Goal: Transaction & Acquisition: Purchase product/service

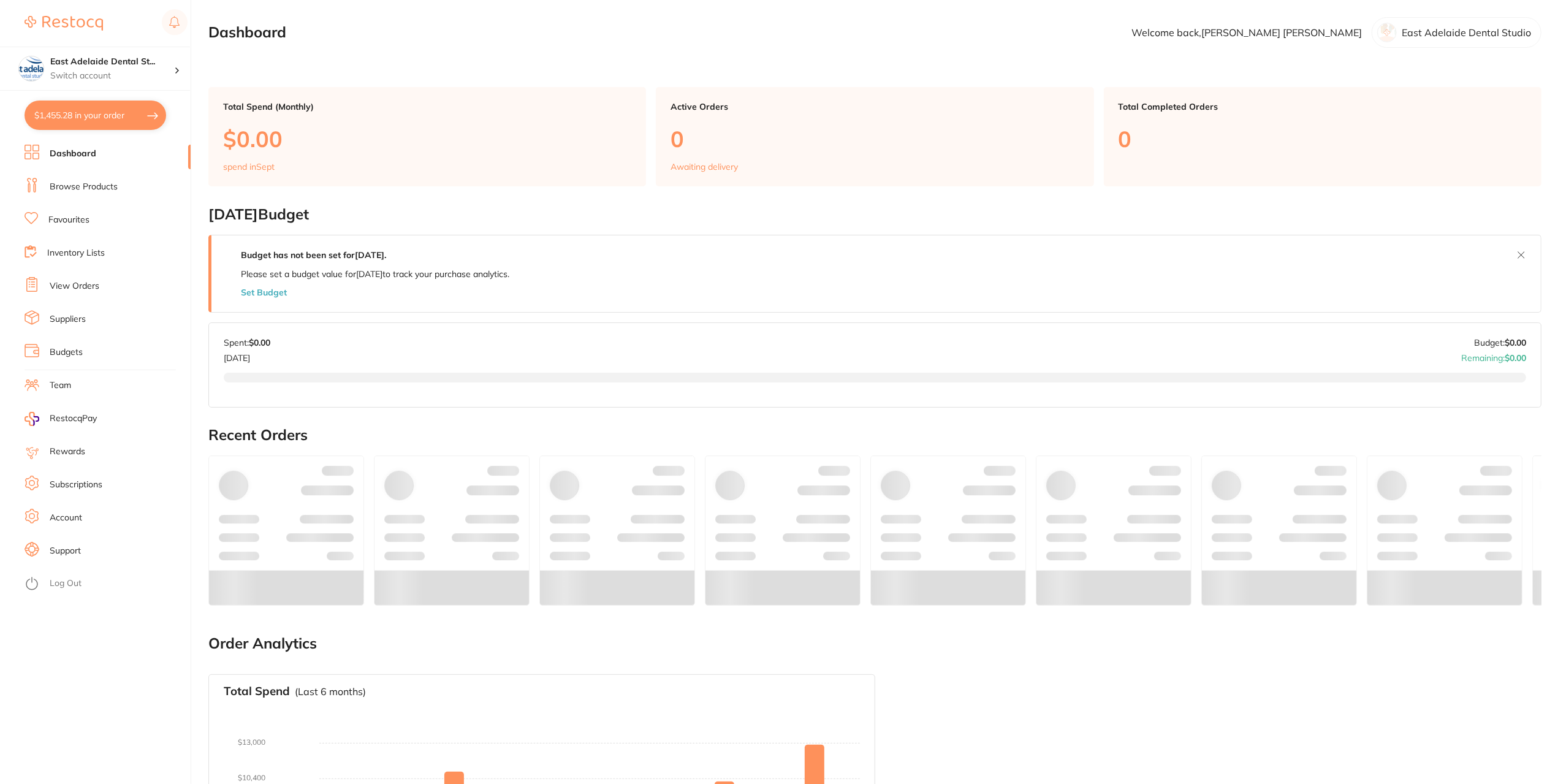
click at [108, 122] on button "$1,455.28 in your order" at bounding box center [95, 116] width 141 height 30
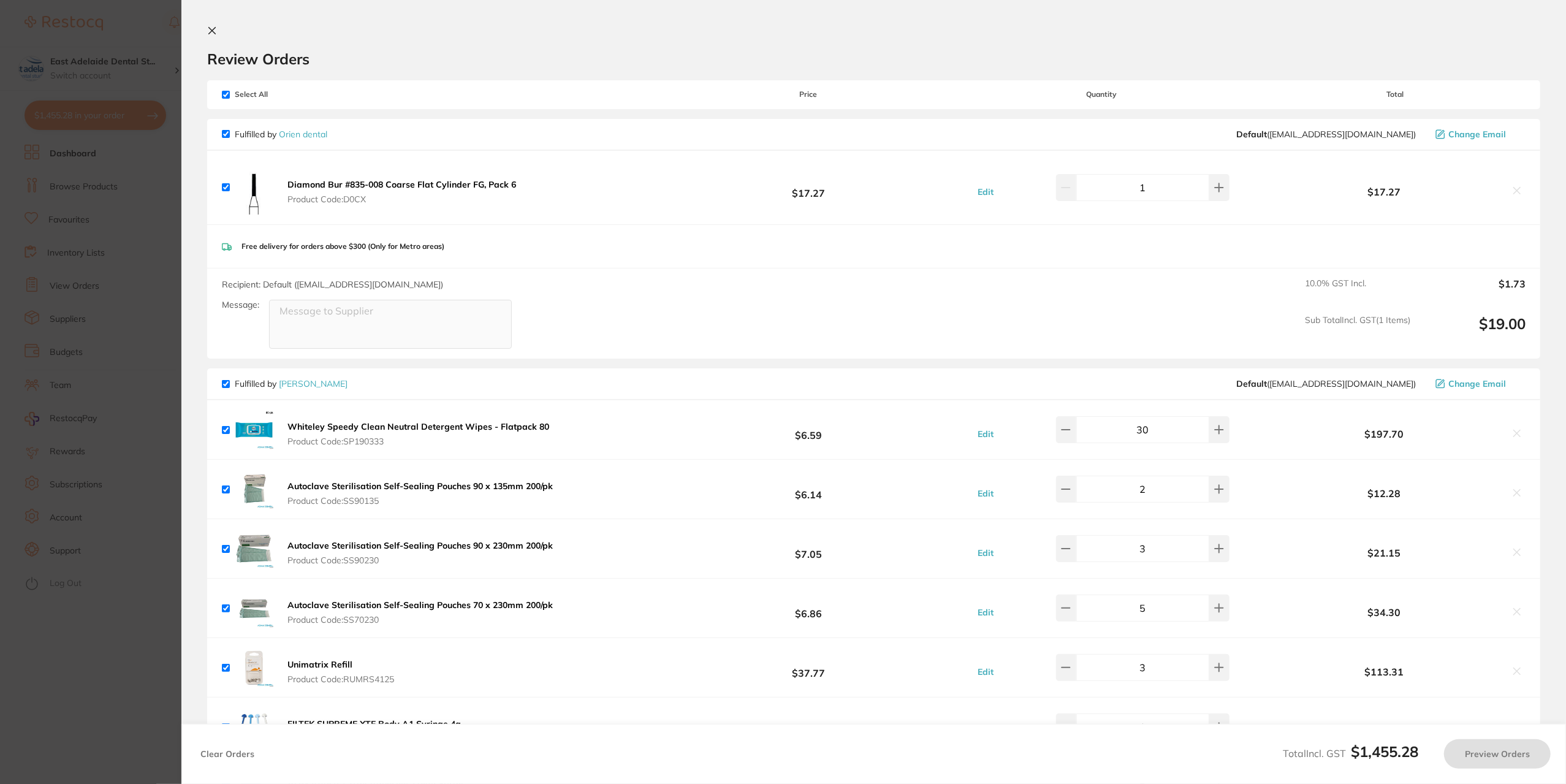
checkbox input "true"
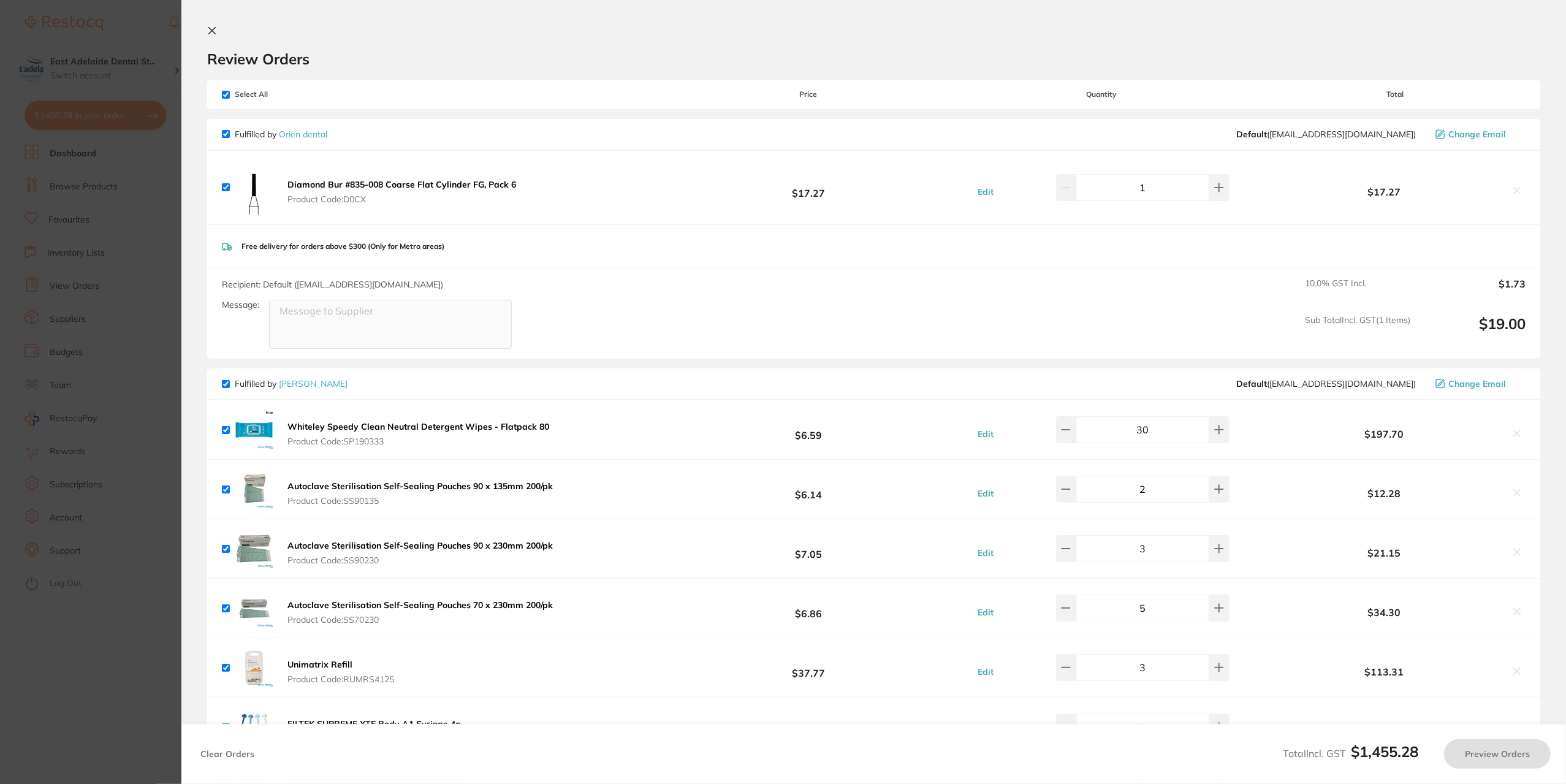
checkbox input "true"
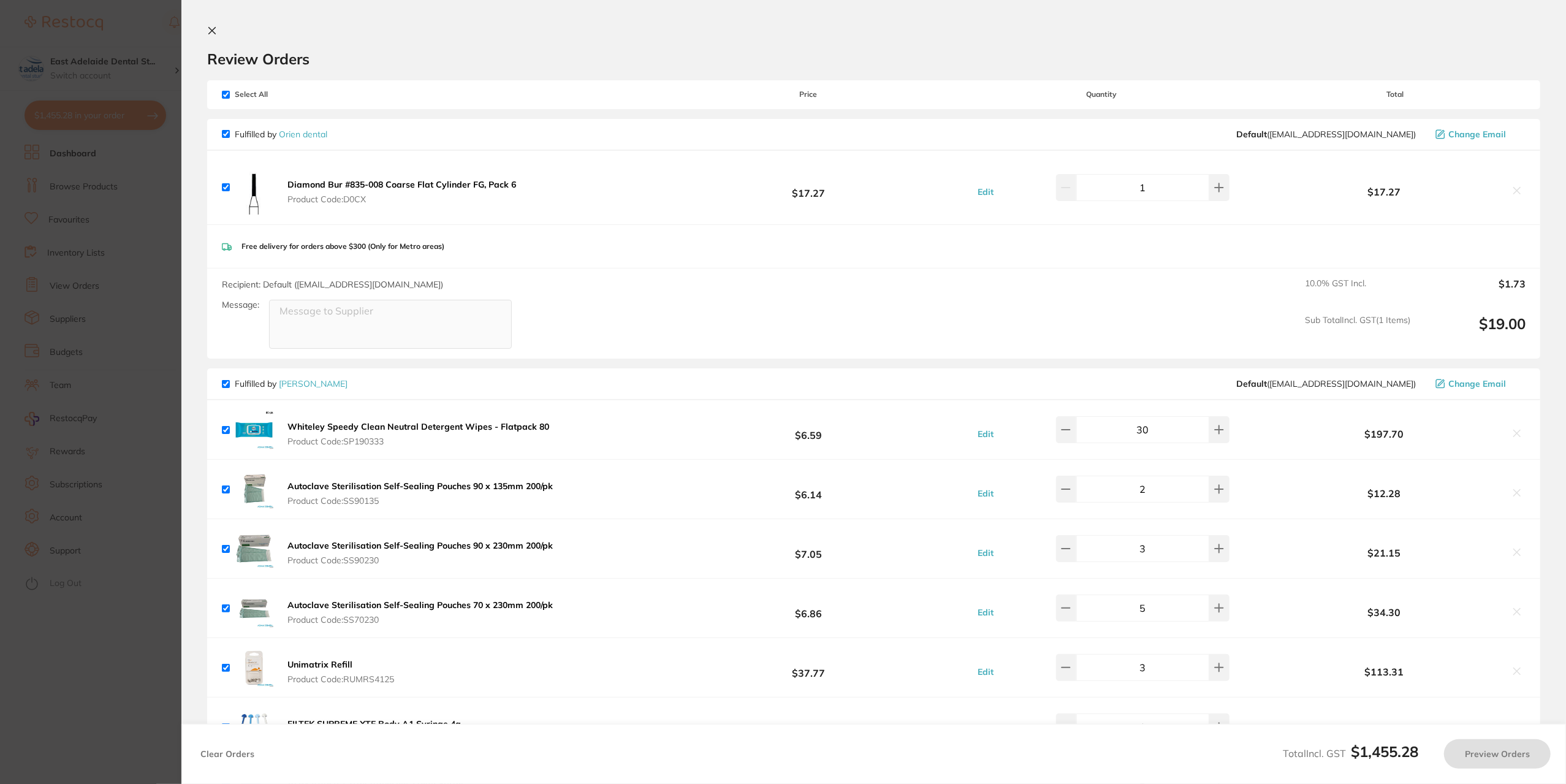
checkbox input "true"
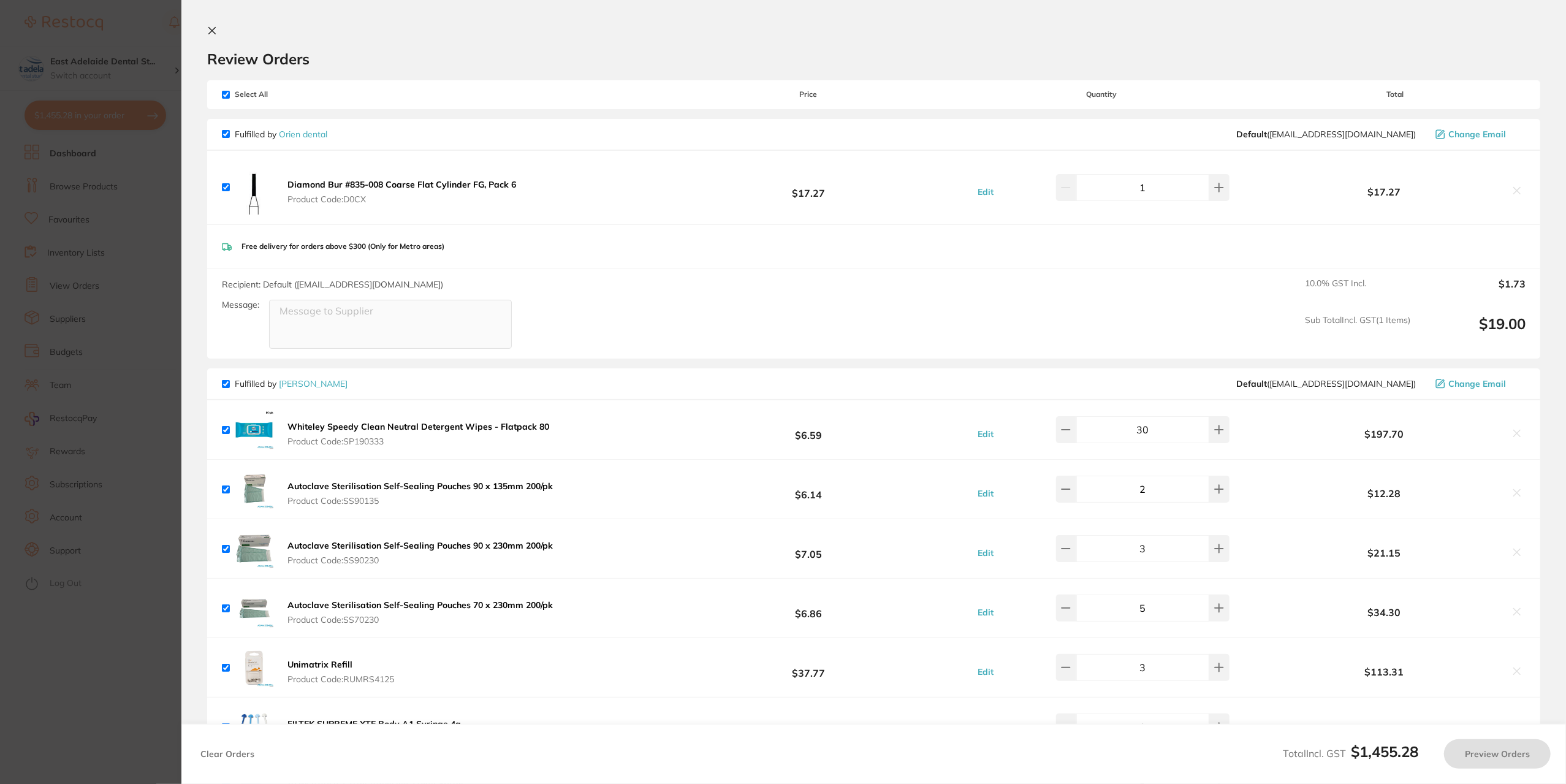
checkbox input "true"
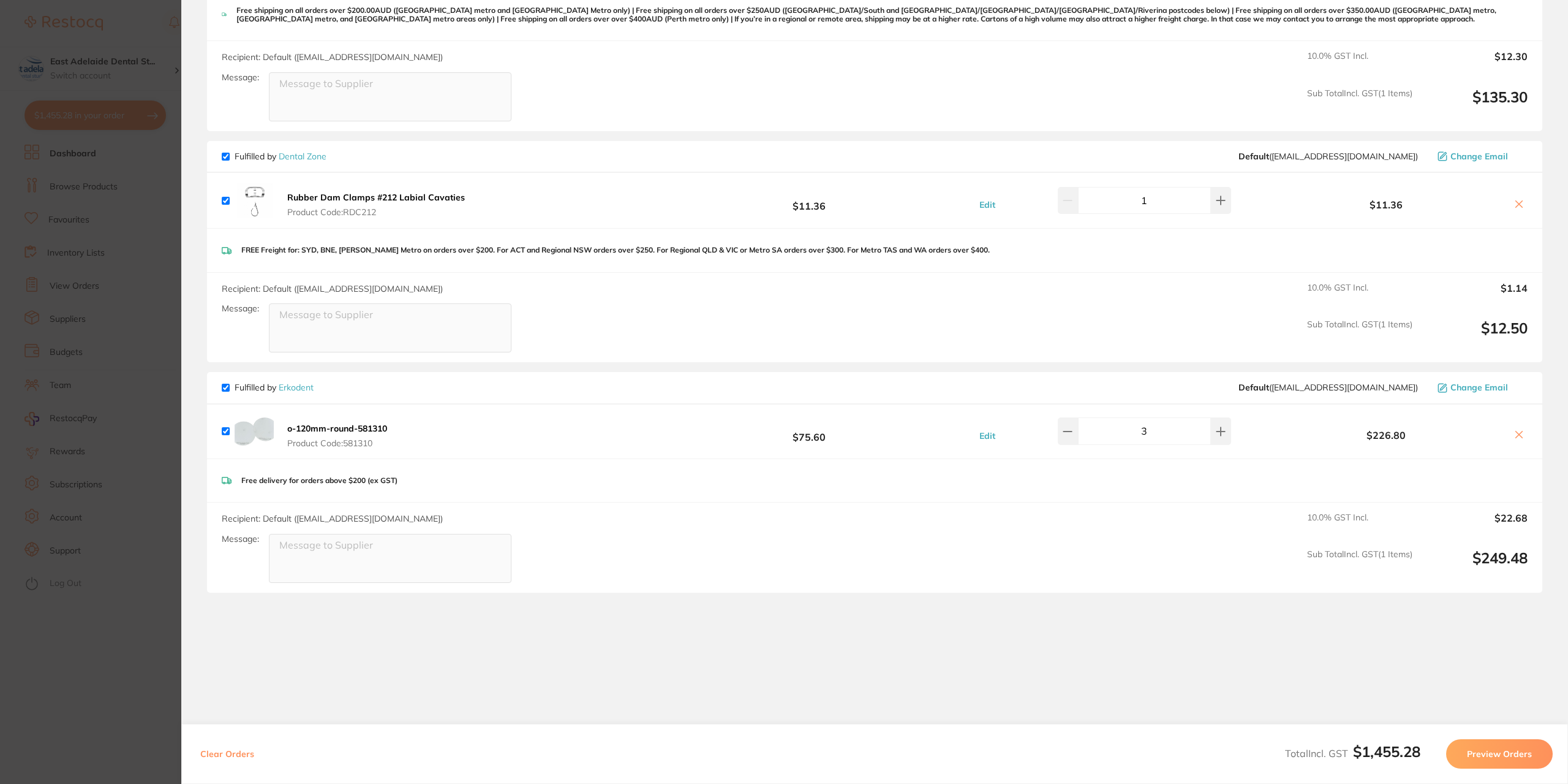
scroll to position [1348, 0]
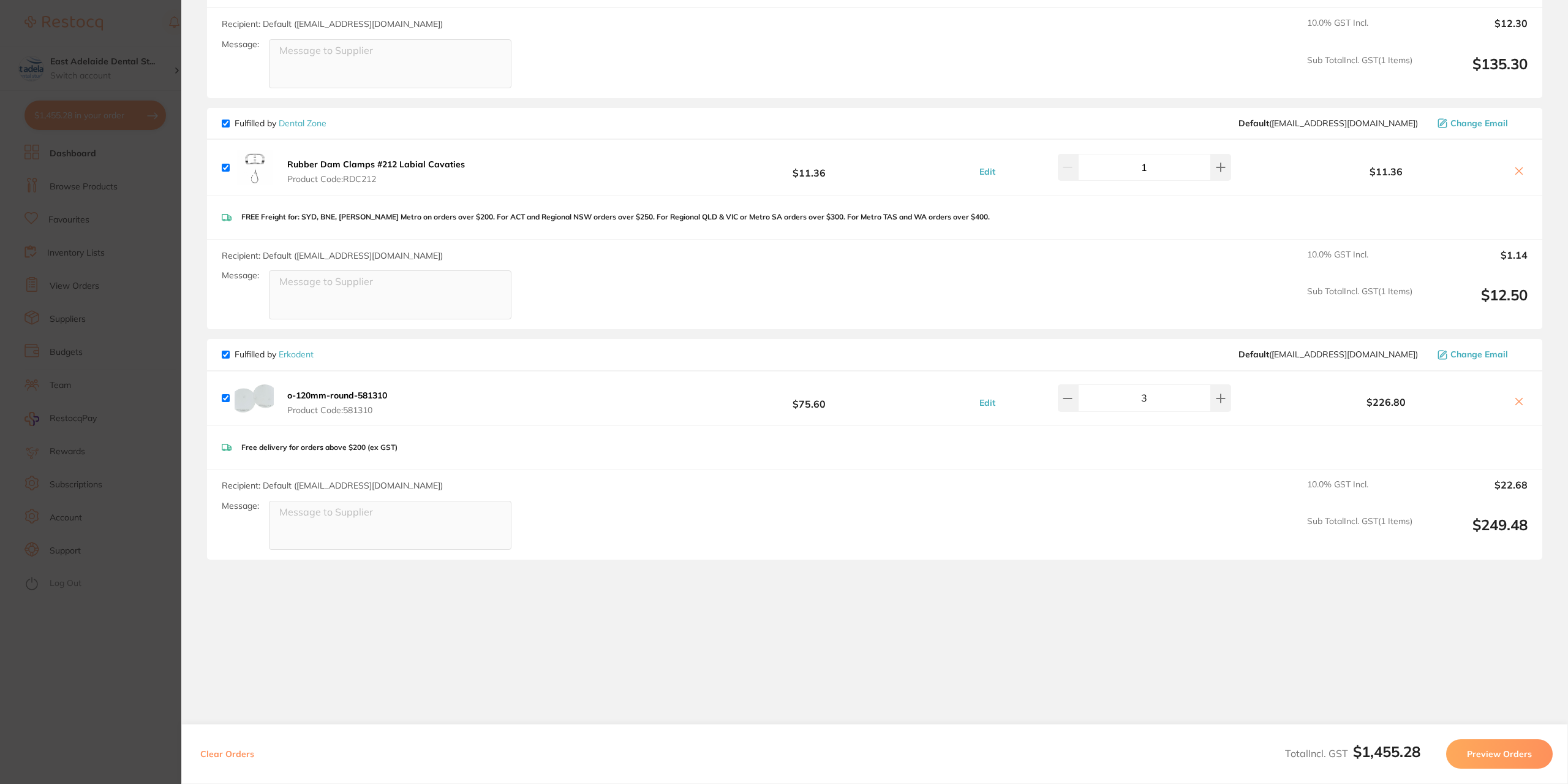
drag, startPoint x: 119, startPoint y: 692, endPoint x: 127, endPoint y: 595, distance: 97.3
click at [114, 690] on section "Update RRP Set your pre negotiated price for this item. Item Agreed RRP (excl. …" at bounding box center [784, 392] width 1568 height 784
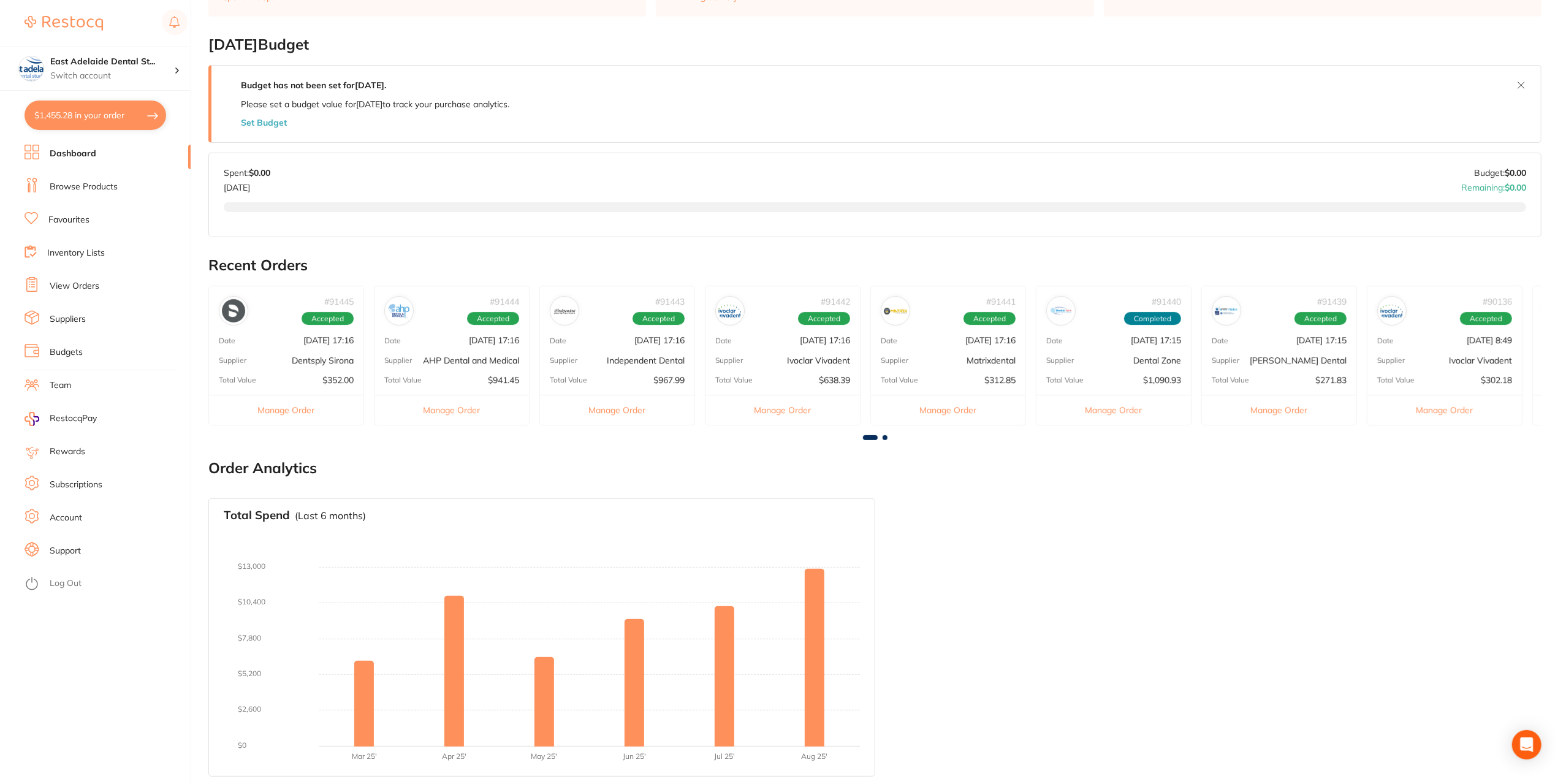
click at [94, 194] on li "Browse Products" at bounding box center [107, 187] width 166 height 18
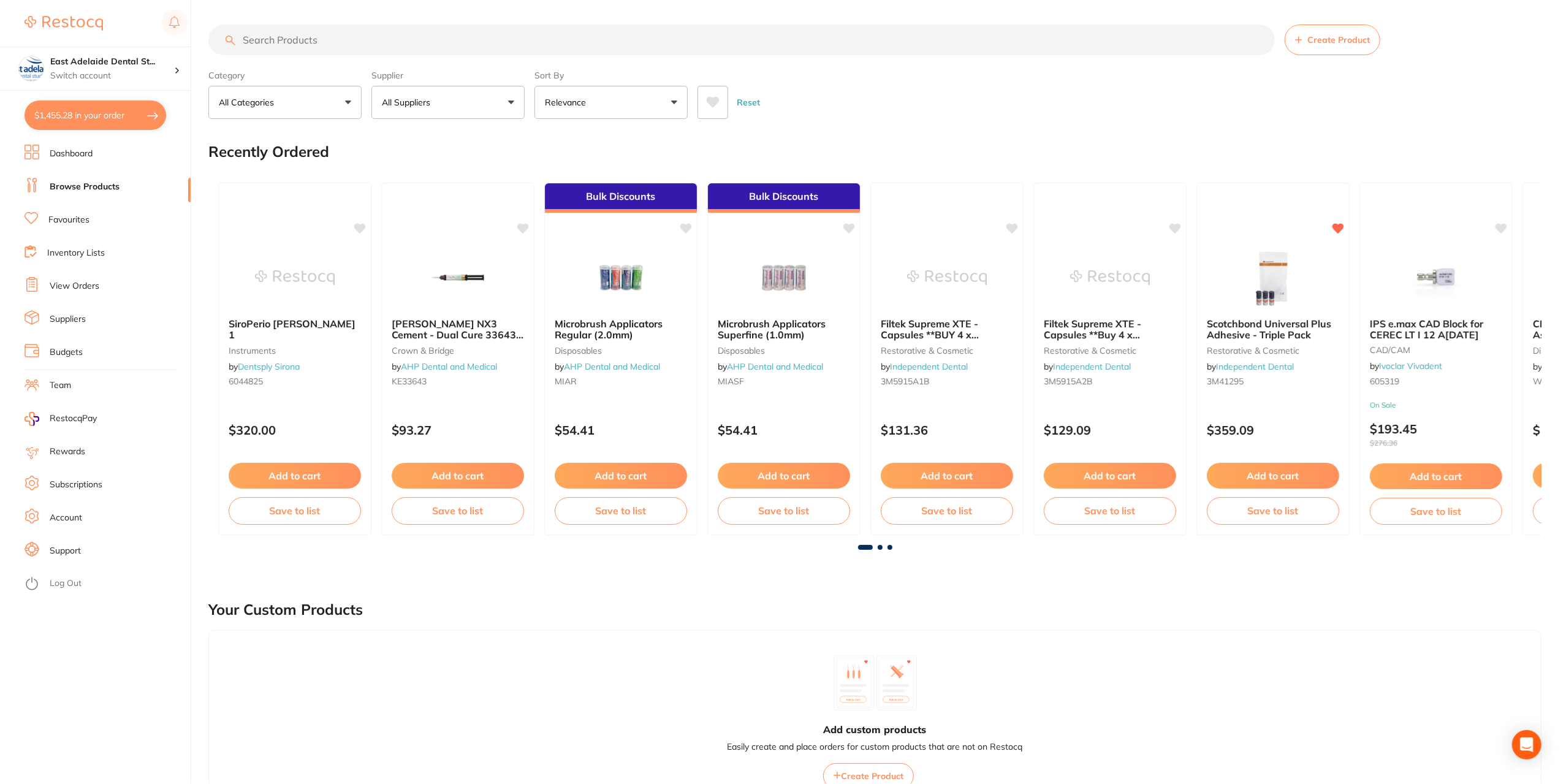
click at [275, 46] on input "search" at bounding box center [742, 39] width 1067 height 31
type input "589225"
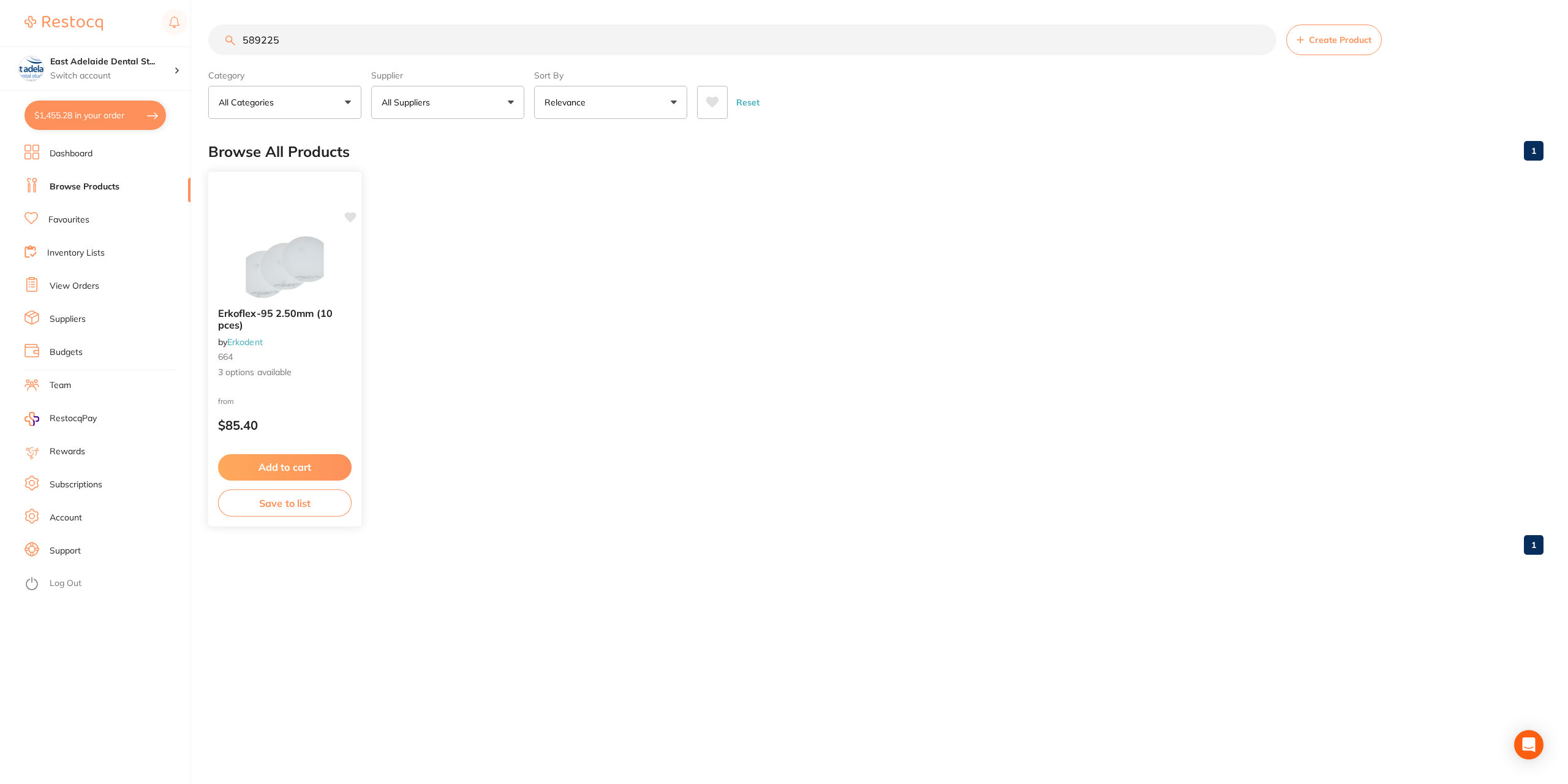
click at [296, 466] on button "Add to cart" at bounding box center [285, 467] width 133 height 26
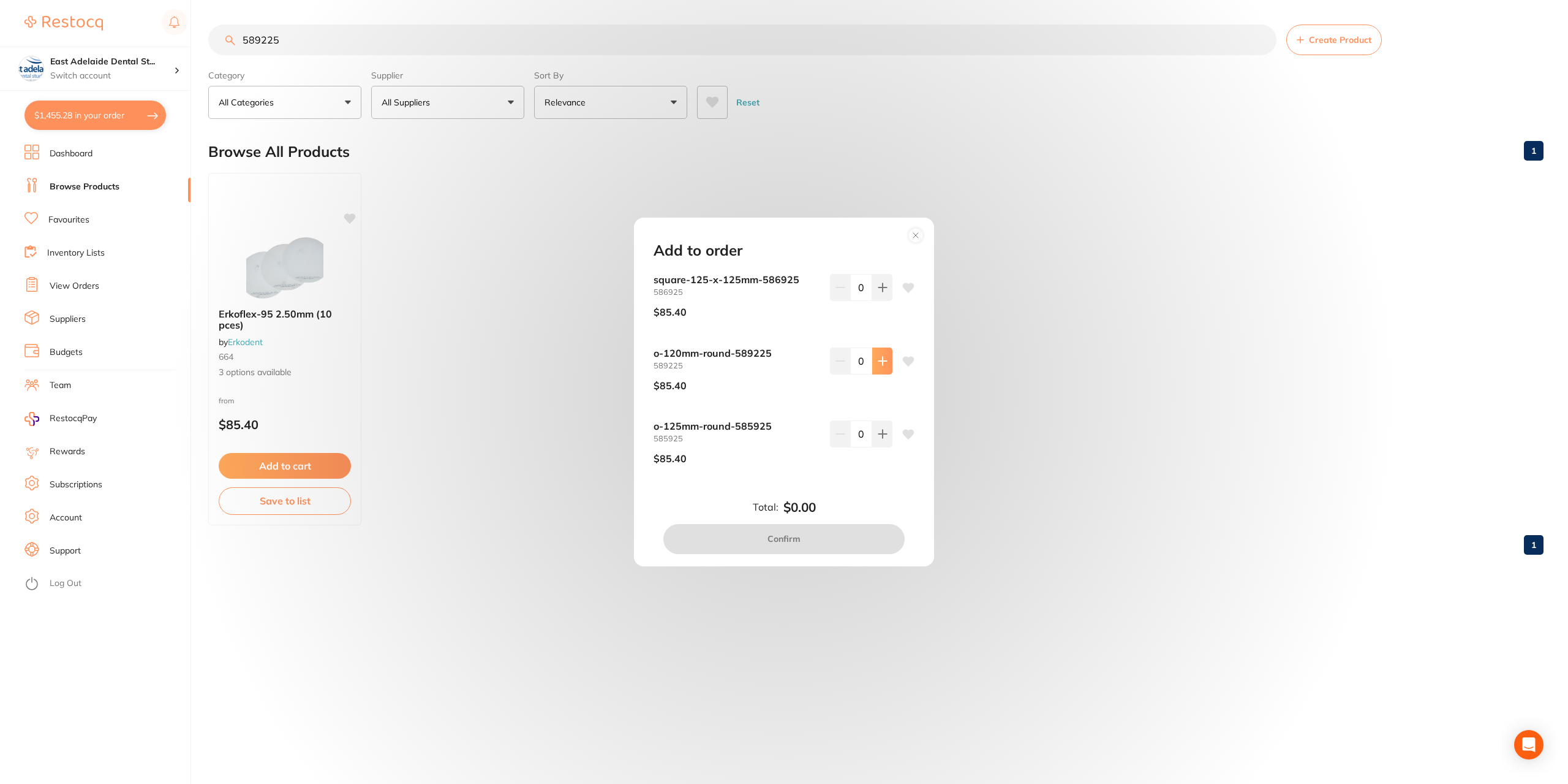
click at [882, 365] on icon at bounding box center [882, 360] width 10 height 10
type input "1"
click at [790, 542] on button "Confirm" at bounding box center [784, 538] width 241 height 30
checkbox input "false"
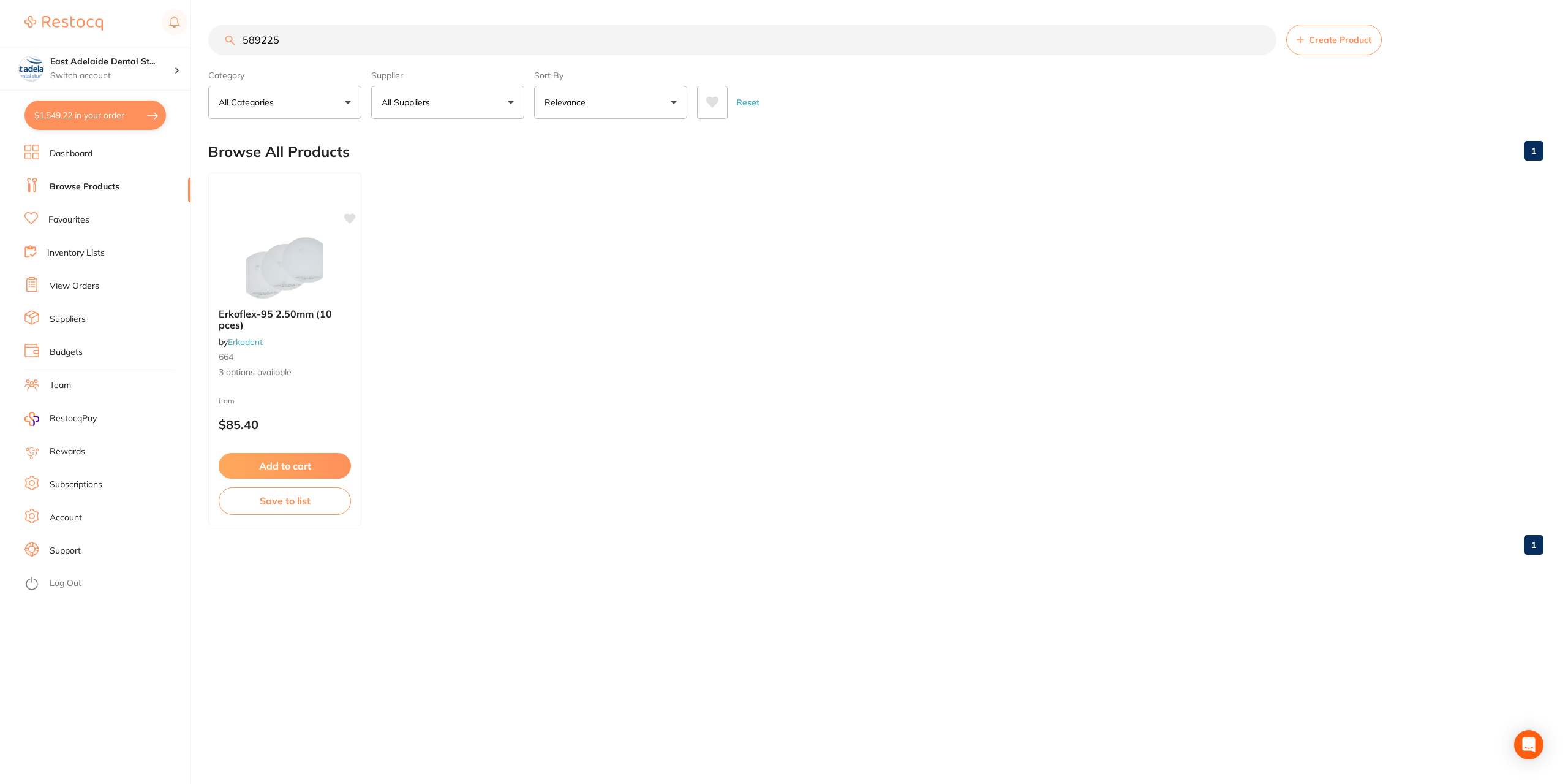
click at [75, 223] on link "Favourites" at bounding box center [68, 220] width 41 height 12
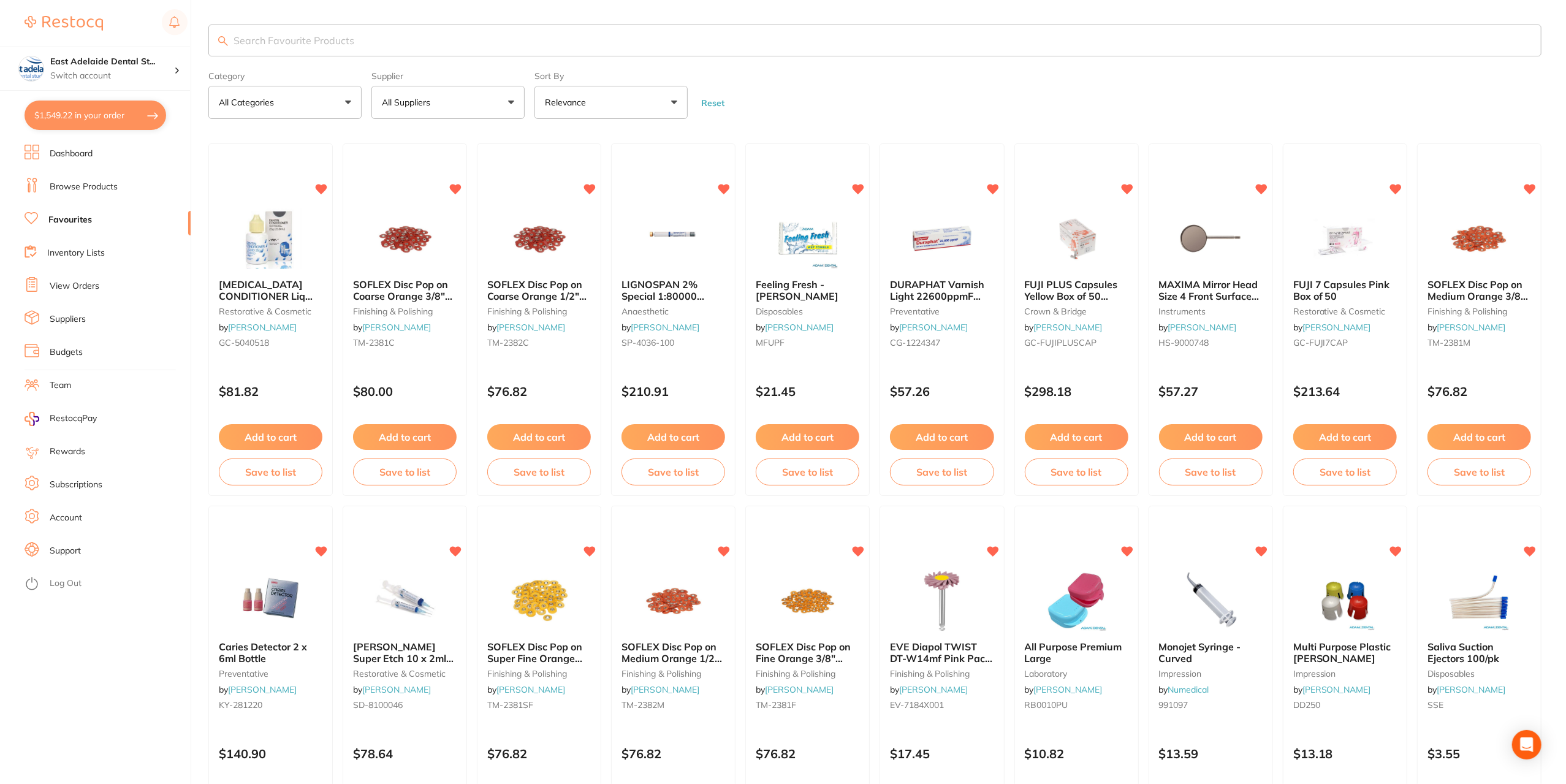
click at [76, 122] on button "$1,549.22 in your order" at bounding box center [95, 116] width 141 height 30
checkbox input "true"
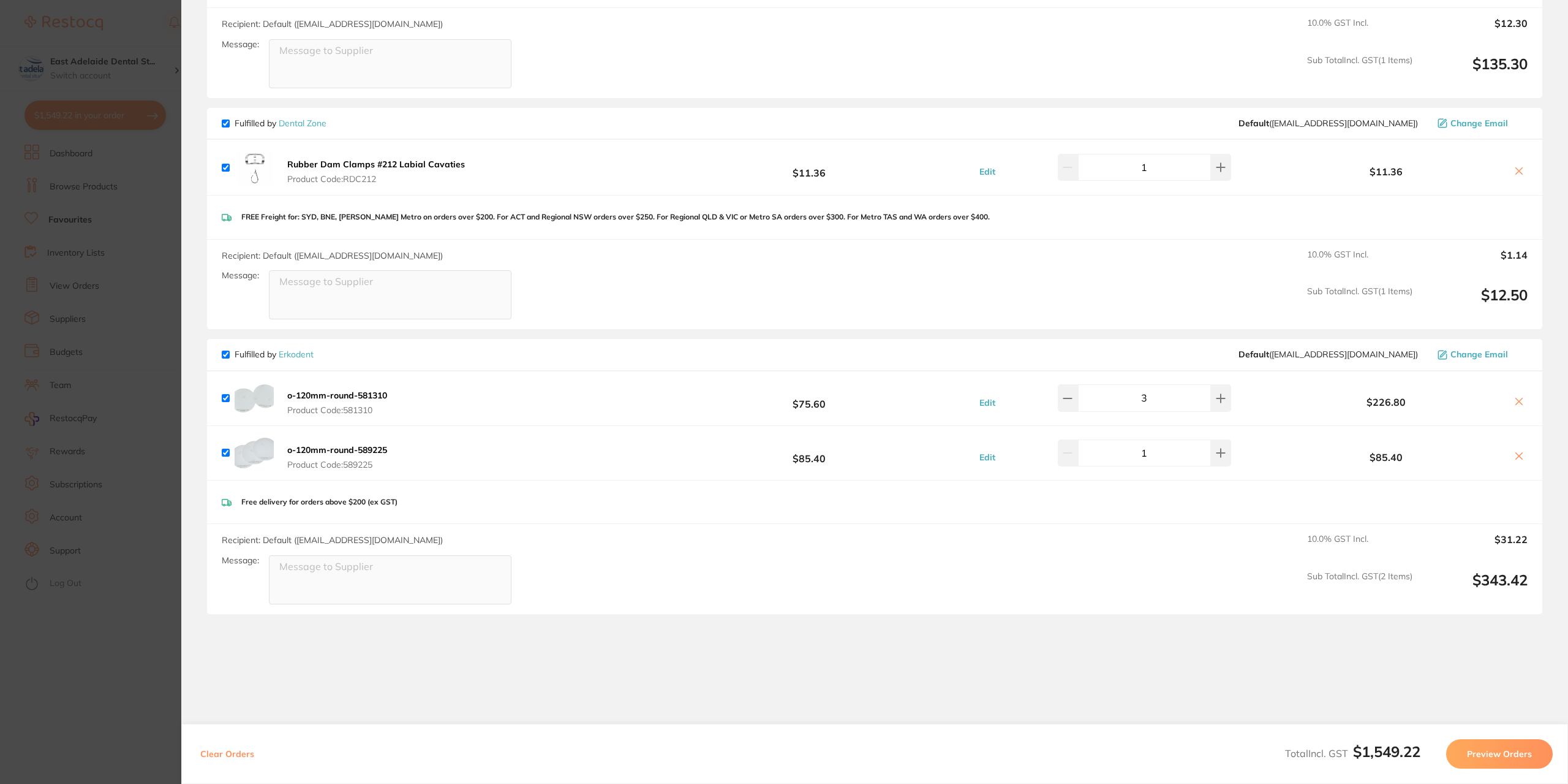
click at [71, 134] on section "Update RRP Set your pre negotiated price for this item. Item Agreed RRP (excl. …" at bounding box center [784, 392] width 1568 height 784
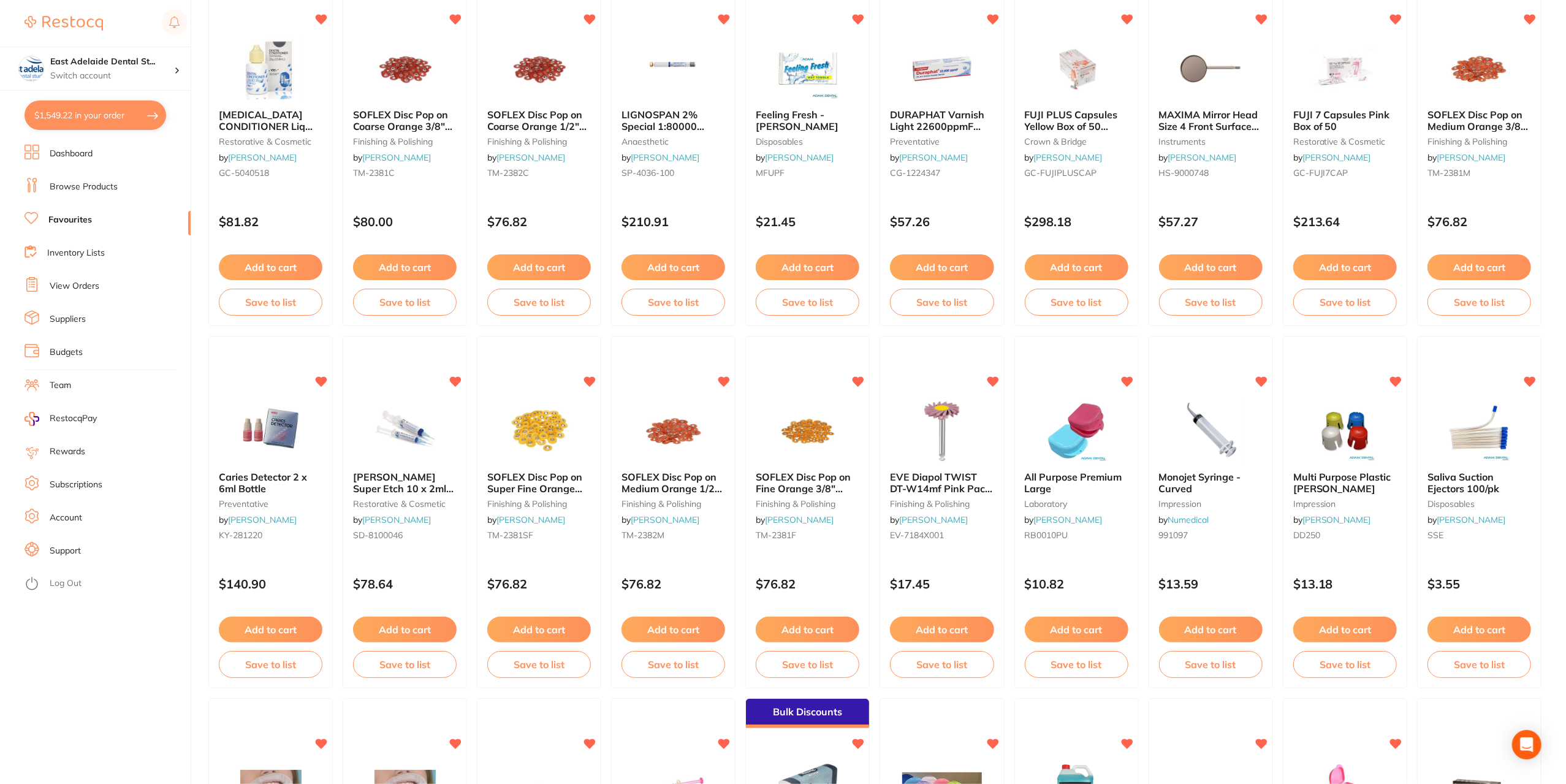
click at [75, 150] on link "Dashboard" at bounding box center [71, 153] width 43 height 12
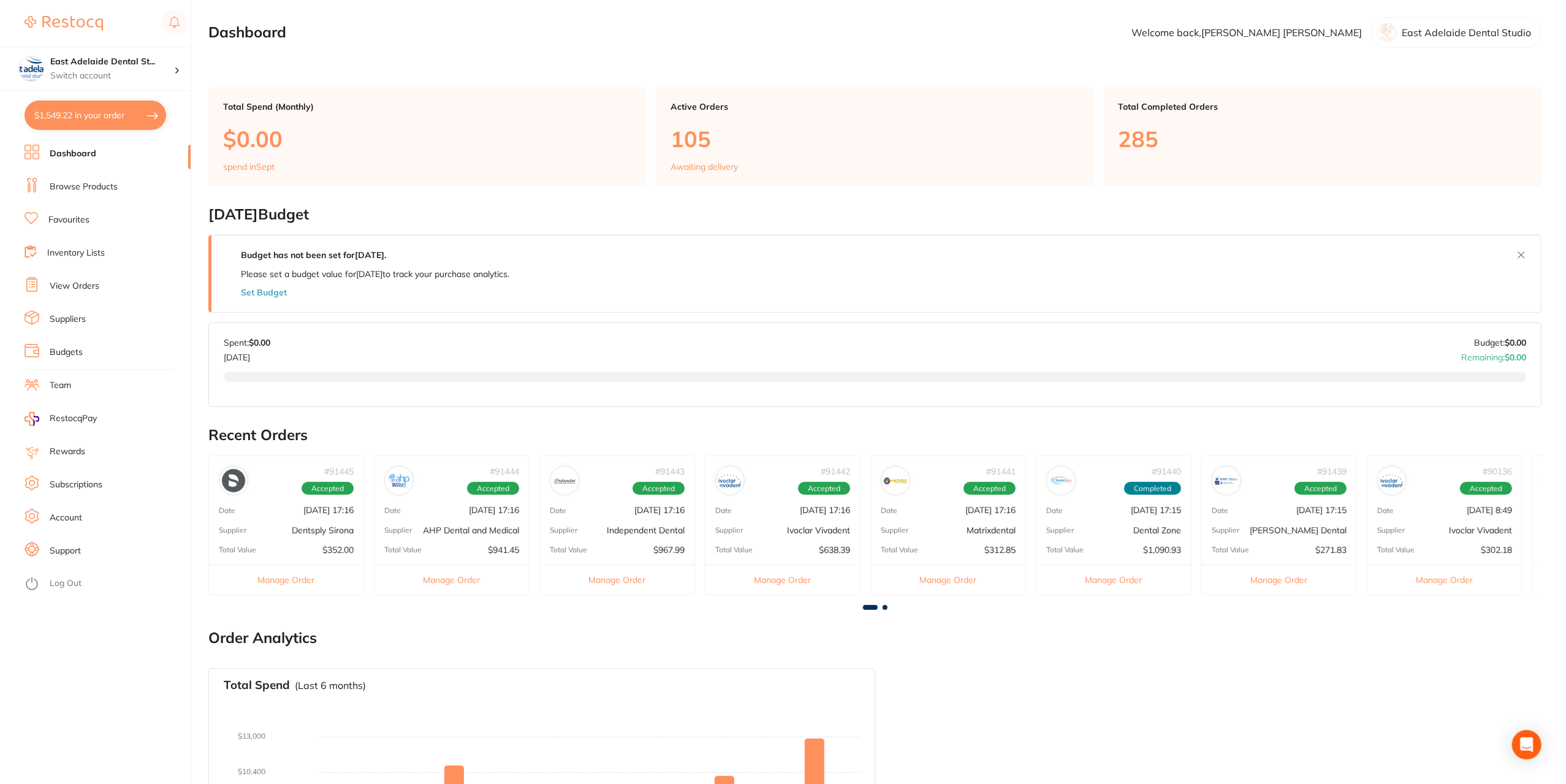
click at [315, 516] on div "# 91445 Accepted Date [DATE] 17:16 Supplier Dentsply Sirona Total Value $352.00…" at bounding box center [286, 524] width 155 height 139
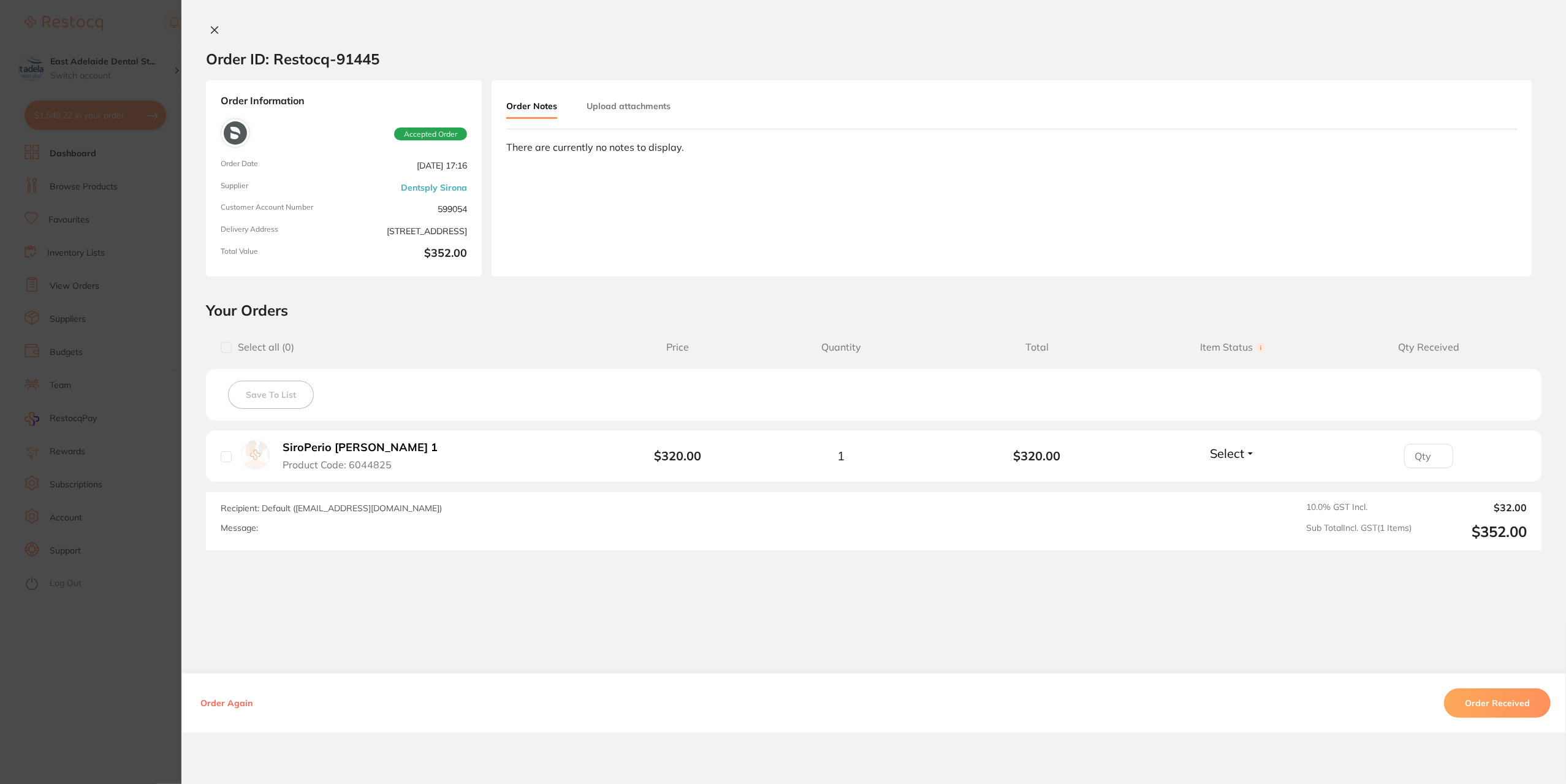
drag, startPoint x: 161, startPoint y: 627, endPoint x: 176, endPoint y: 629, distance: 15.1
click at [164, 628] on section "Order ID: Restocq- 91445 Order Information Accepted Order Order Date [DATE] 17:…" at bounding box center [783, 392] width 1566 height 784
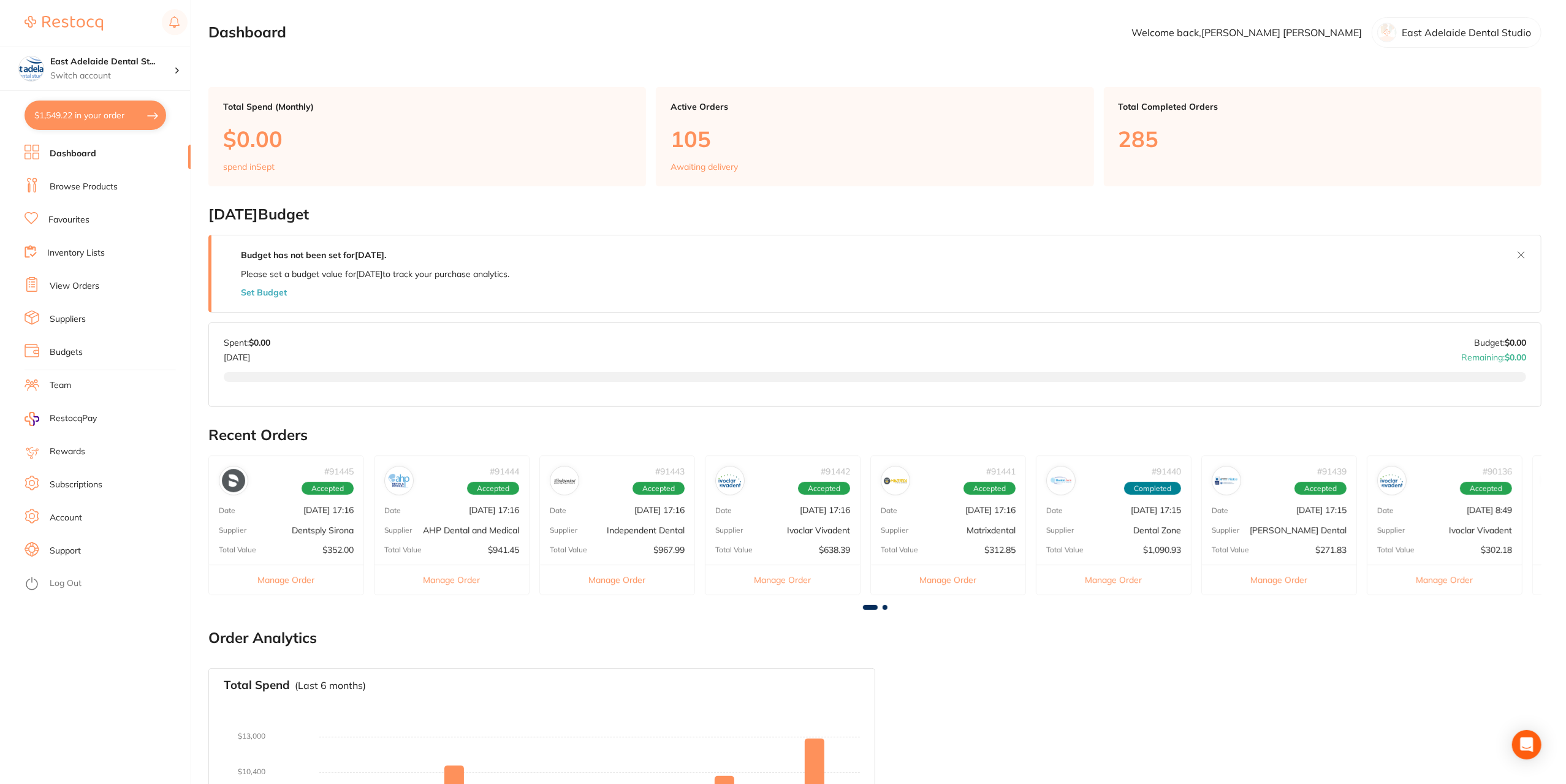
click at [468, 529] on p "AHP Dental and Medical" at bounding box center [471, 530] width 97 height 10
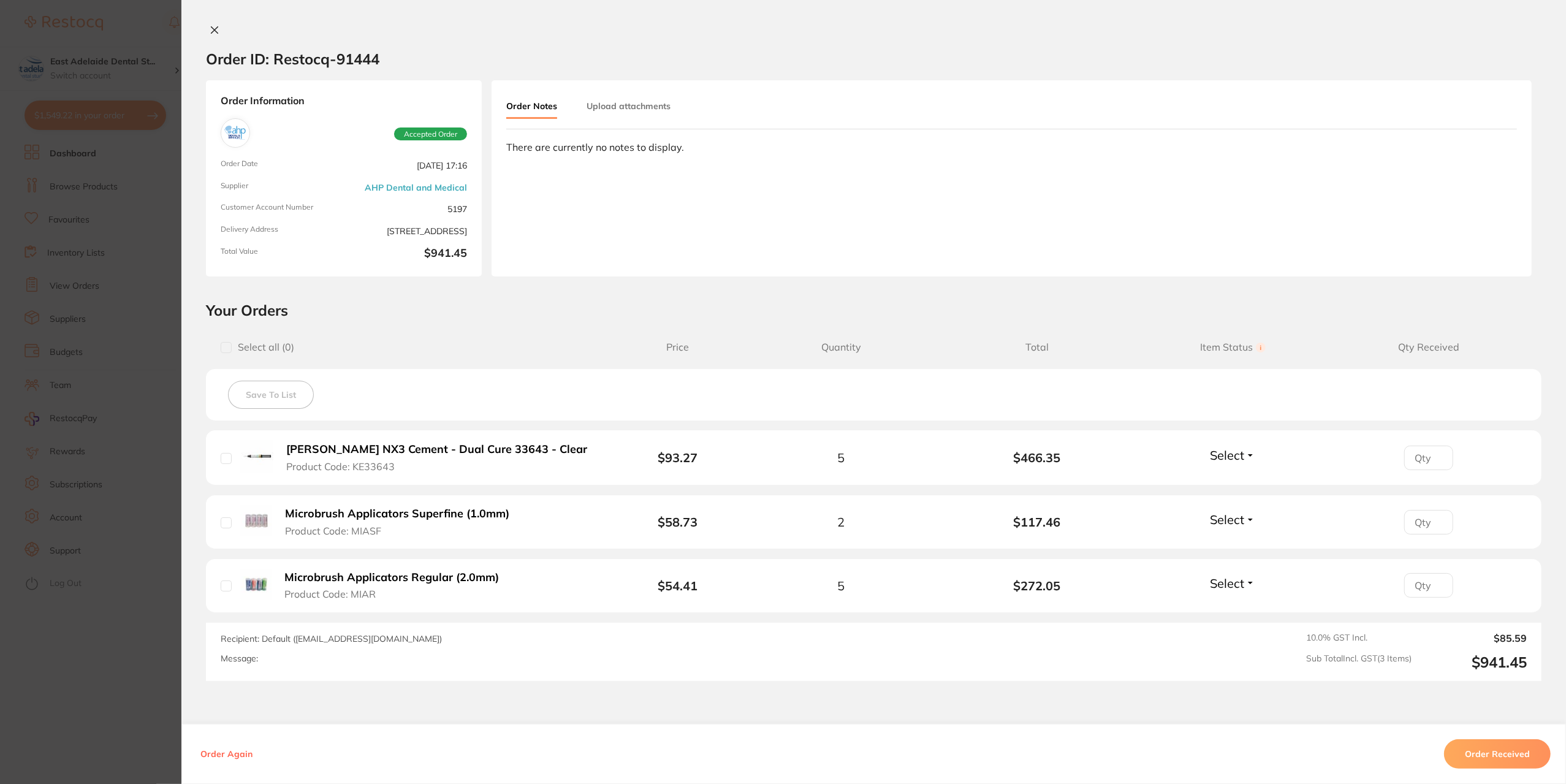
click at [1235, 461] on div "Select Received Back Order" at bounding box center [1233, 457] width 53 height 20
click at [1224, 447] on span "Select" at bounding box center [1226, 454] width 34 height 15
click at [1236, 477] on span "Received" at bounding box center [1233, 481] width 32 height 9
click at [1410, 514] on input "number" at bounding box center [1429, 522] width 49 height 25
type input "1"
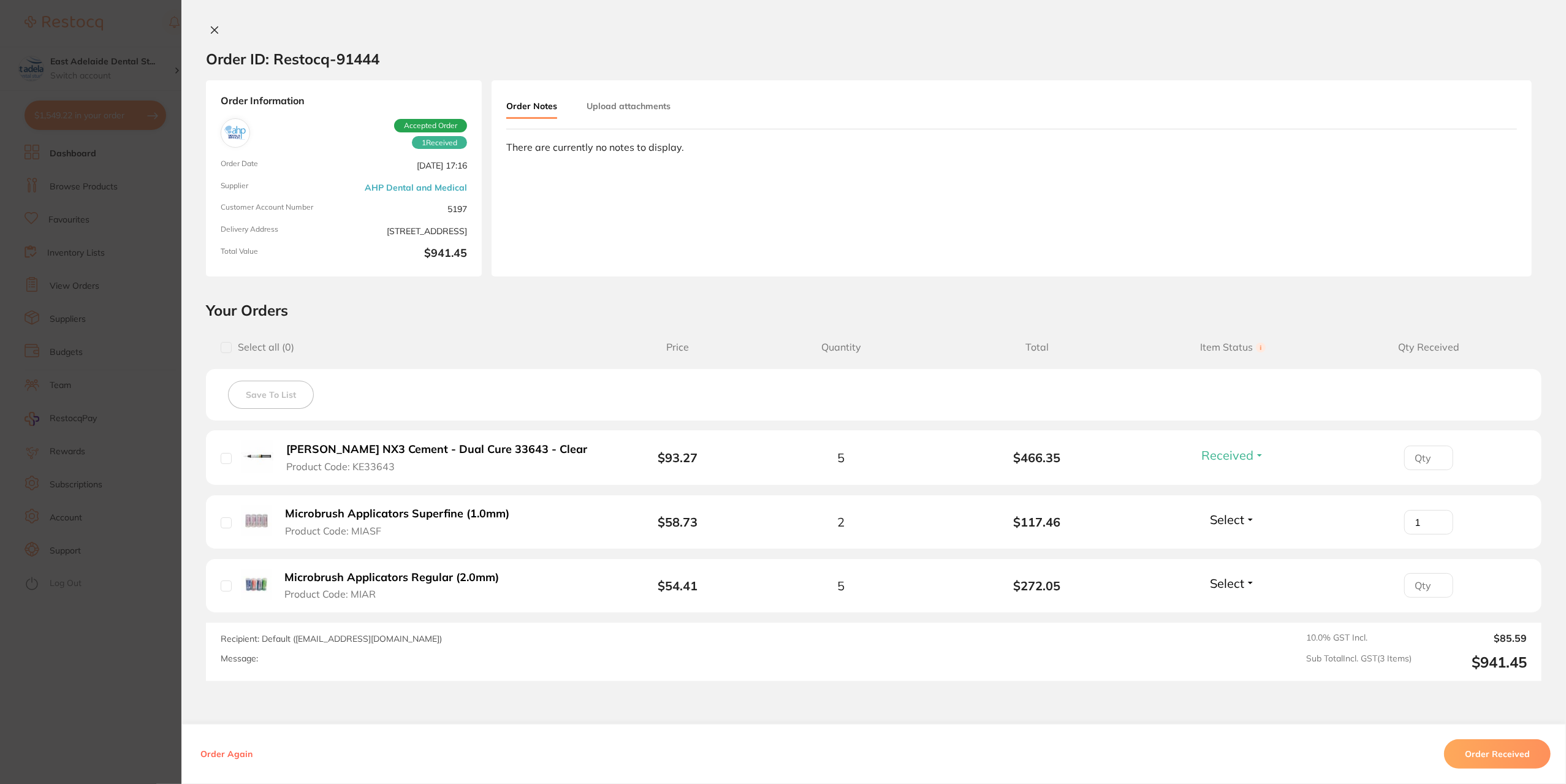
click at [1231, 588] on div "Select Received Back Order" at bounding box center [1233, 585] width 53 height 20
click at [1234, 581] on span "Select" at bounding box center [1226, 582] width 34 height 15
click at [1221, 607] on span "Received" at bounding box center [1233, 609] width 32 height 9
drag, startPoint x: 138, startPoint y: 647, endPoint x: 156, endPoint y: 643, distance: 18.4
click at [140, 647] on section "Order ID: Restocq- 91444 Order Information 2 Received Accepted Order Order Date…" at bounding box center [783, 392] width 1566 height 784
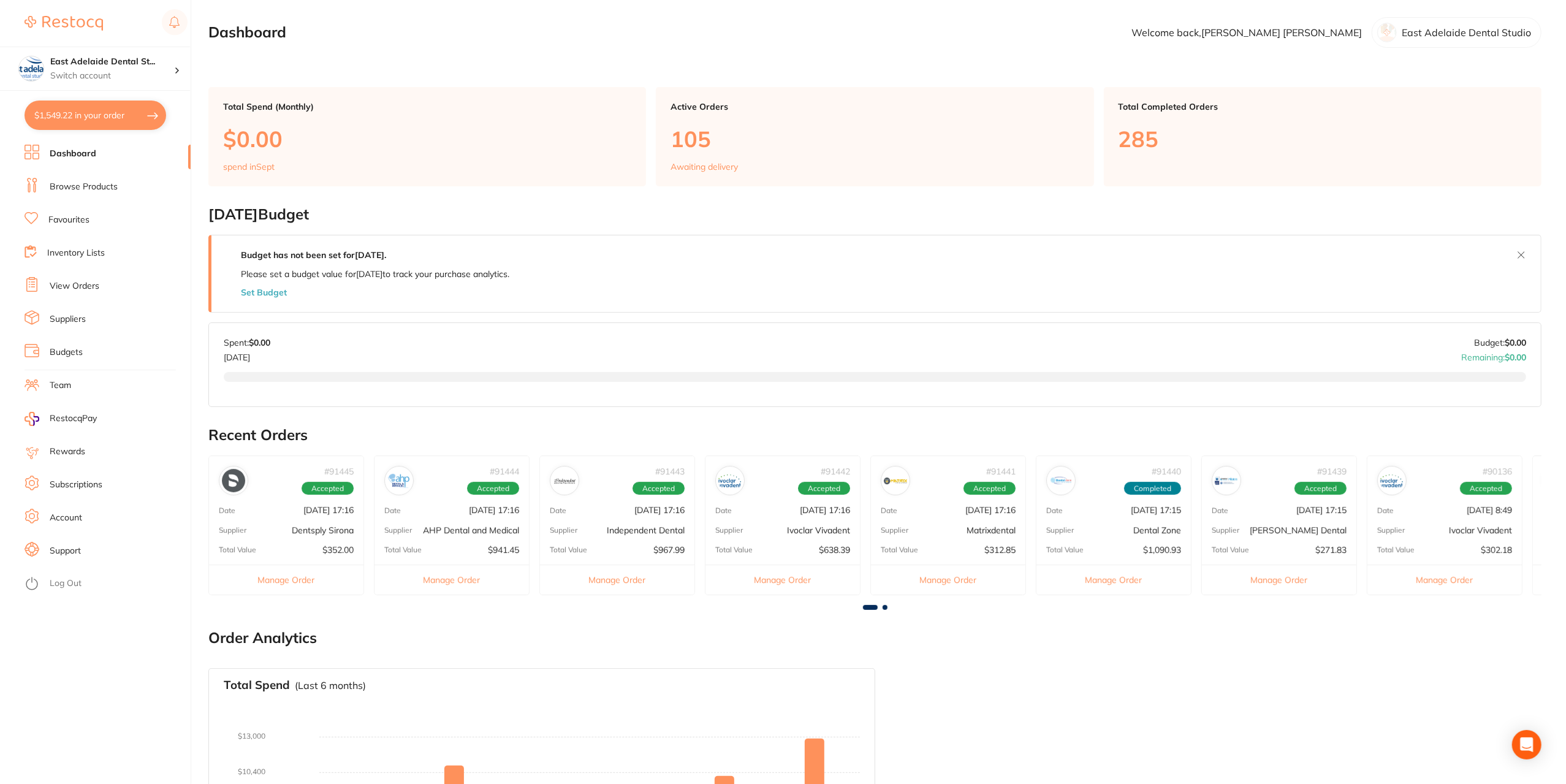
click at [323, 531] on p "Dentsply Sirona" at bounding box center [323, 530] width 62 height 10
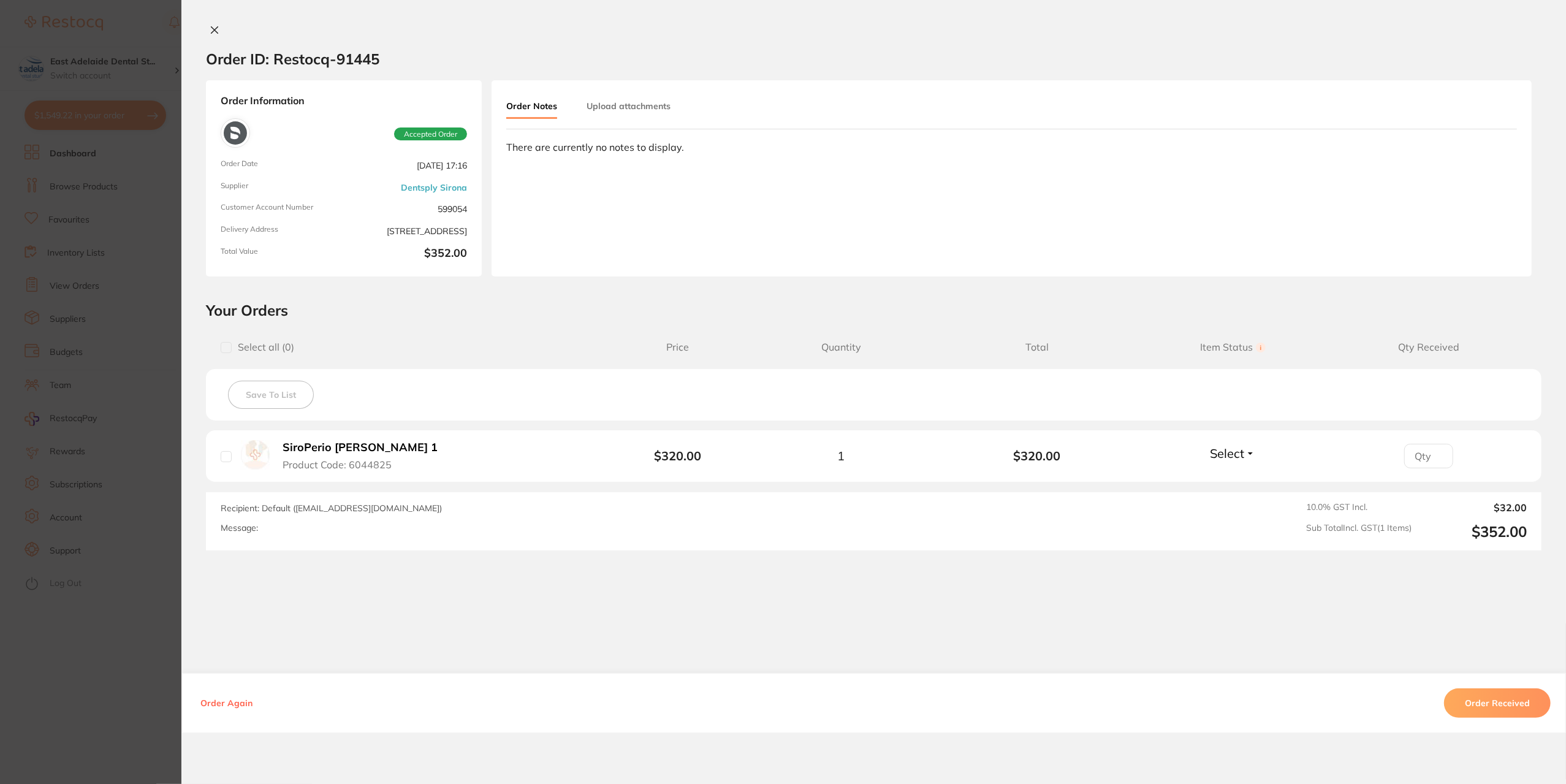
click at [161, 682] on section "Order ID: Restocq- 91445 Order Information Accepted Order Order Date [DATE] 17:…" at bounding box center [783, 392] width 1566 height 784
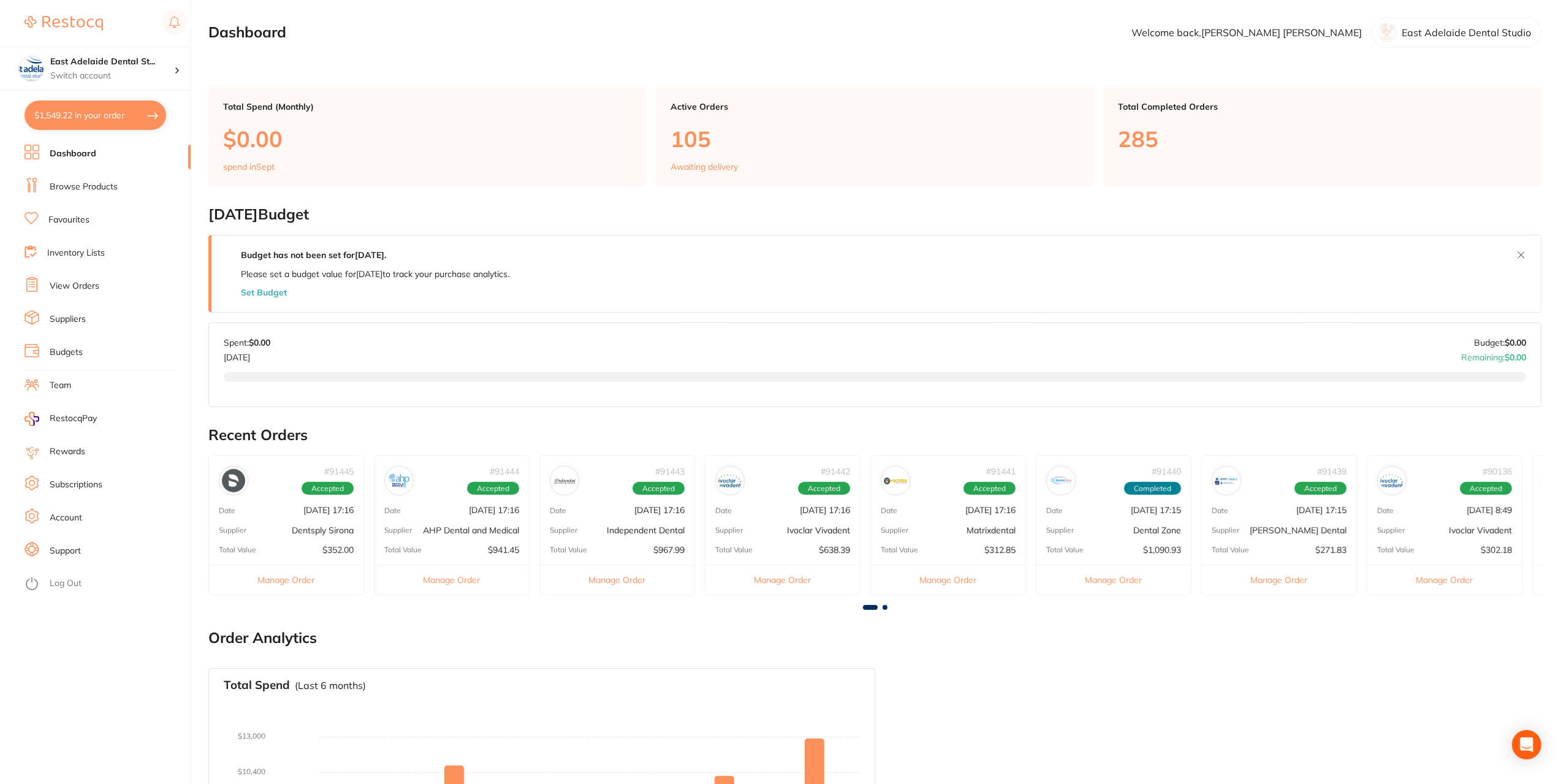
click at [479, 538] on div "# 91444 Accepted Date [DATE] 17:16 Supplier AHP Dental and Medical Total Value …" at bounding box center [451, 524] width 155 height 139
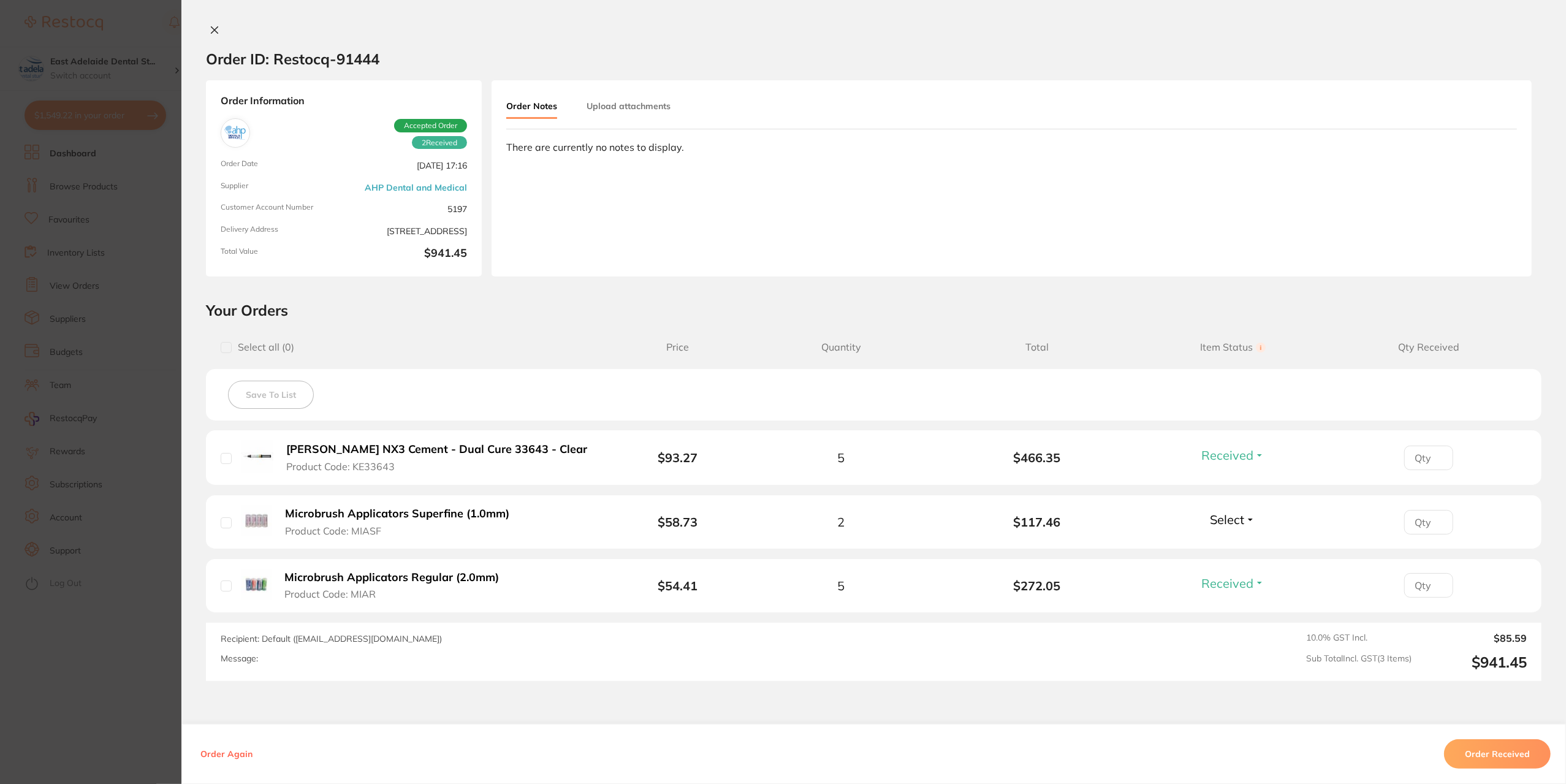
click at [152, 680] on section "Order ID: Restocq- 91444 Order Information 2 Received Accepted Order Order Date…" at bounding box center [783, 392] width 1566 height 784
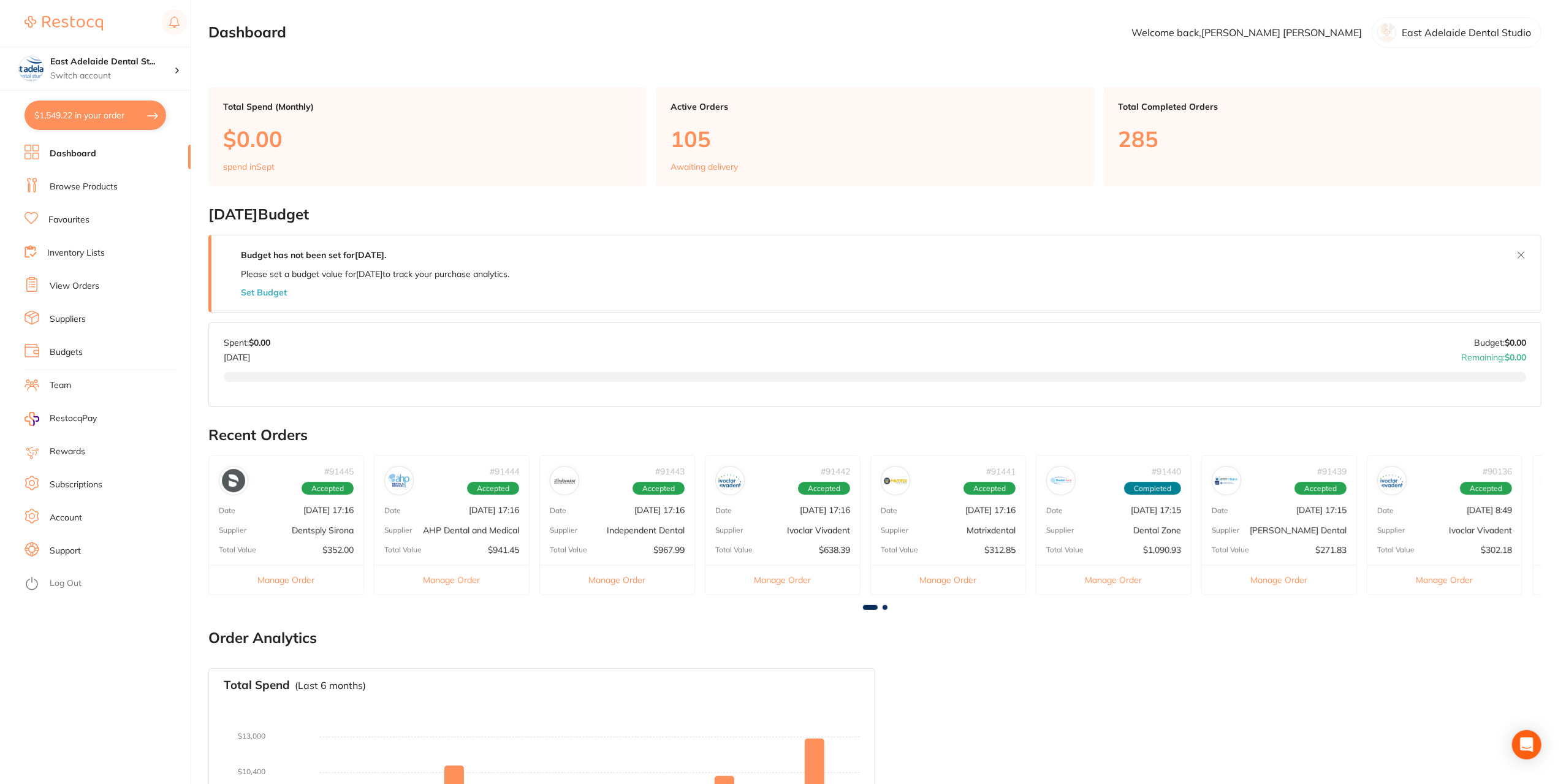
click at [657, 536] on div "# 91443 Accepted Date [DATE] 17:16 Supplier Independent Dental Total Value $967…" at bounding box center [617, 524] width 155 height 139
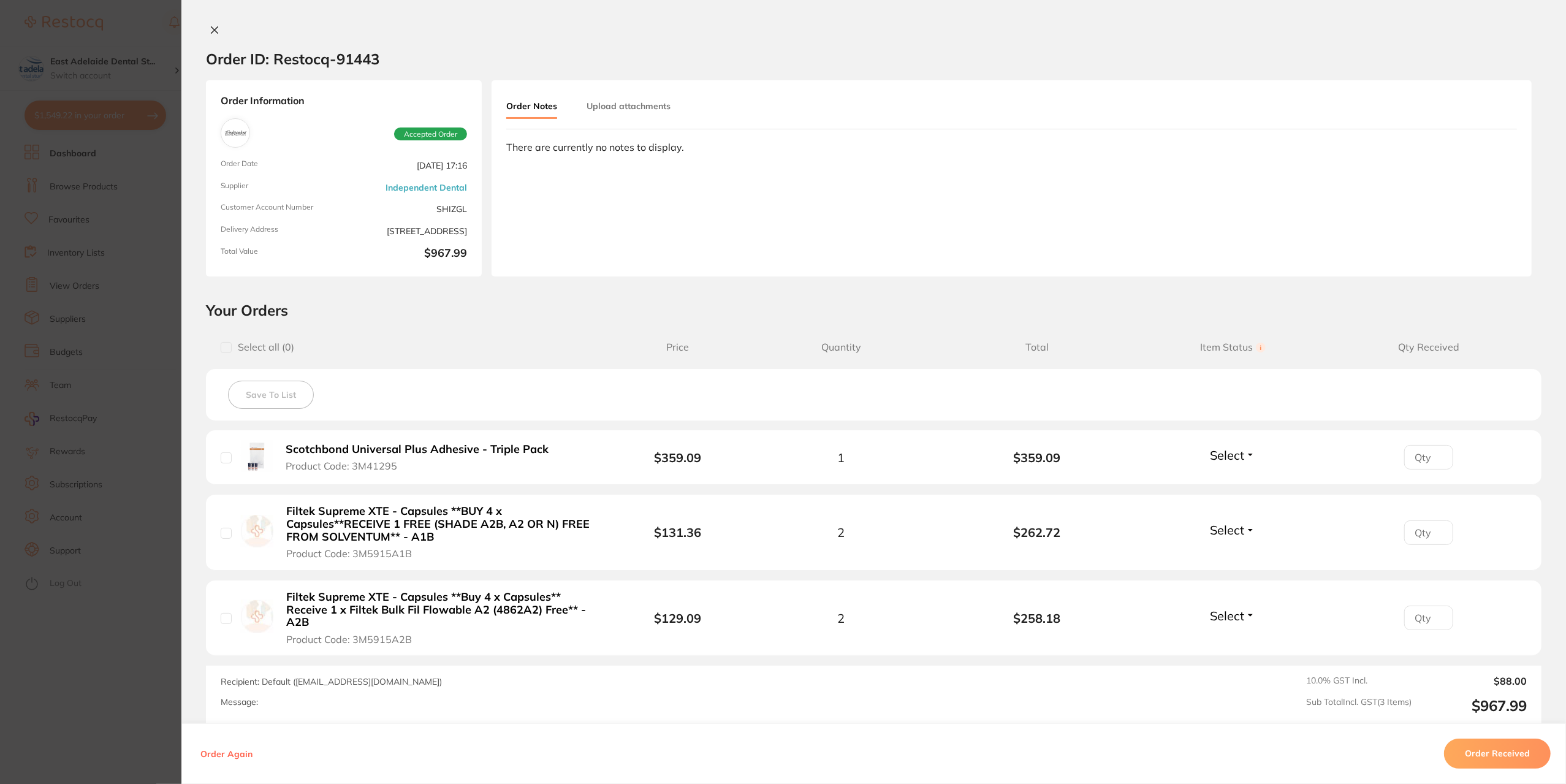
click at [1212, 449] on span "Select" at bounding box center [1226, 454] width 34 height 15
click at [1224, 479] on span "Received" at bounding box center [1233, 481] width 32 height 9
click at [1229, 527] on span "Select" at bounding box center [1226, 529] width 34 height 15
click at [1232, 558] on span "Received" at bounding box center [1233, 556] width 32 height 9
click at [117, 647] on section "Order ID: Restocq- 91443 Order Information 2 Received Accepted Order Order Date…" at bounding box center [783, 392] width 1566 height 784
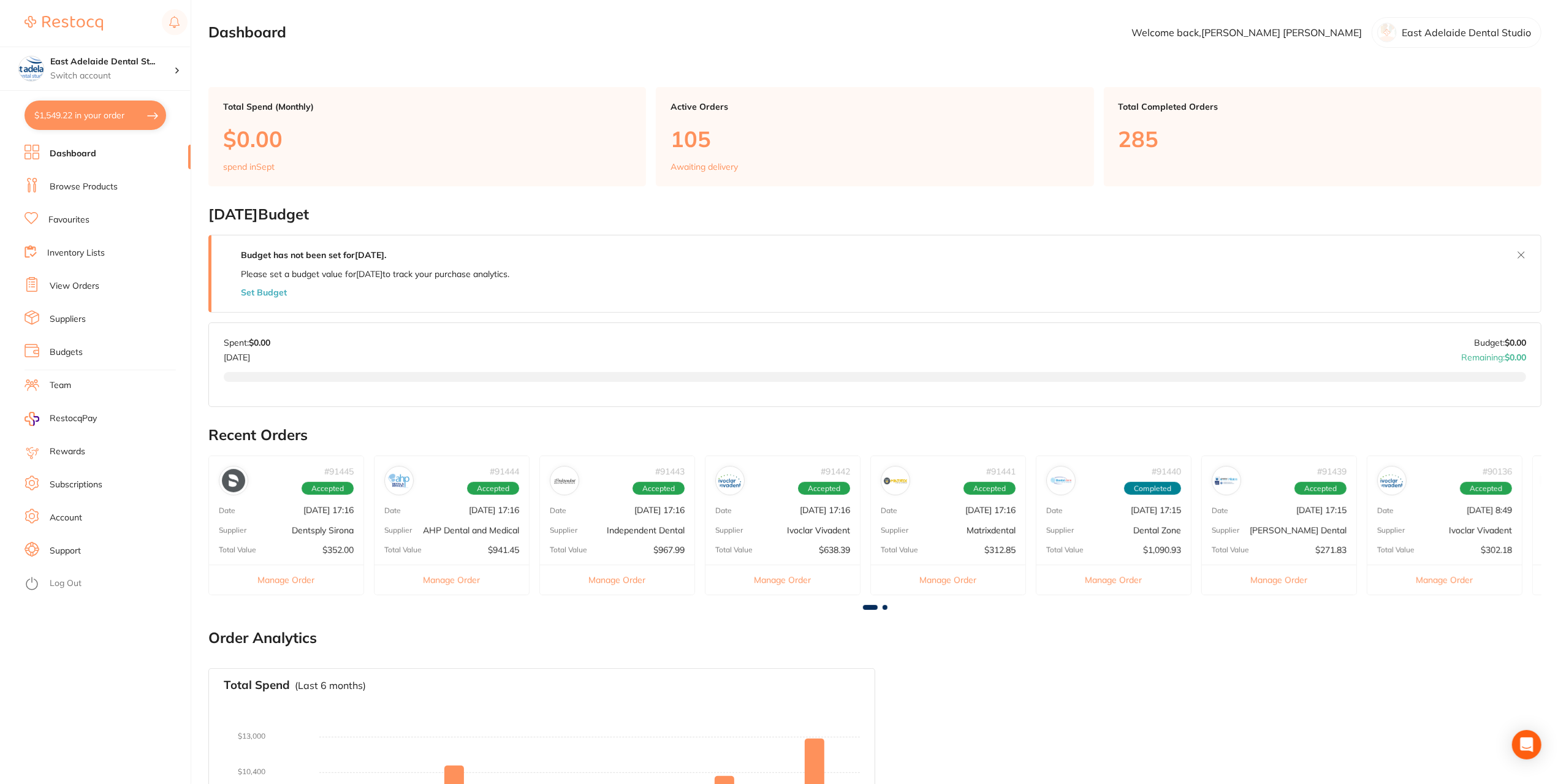
click at [965, 510] on p "[DATE] 17:16" at bounding box center [990, 510] width 50 height 10
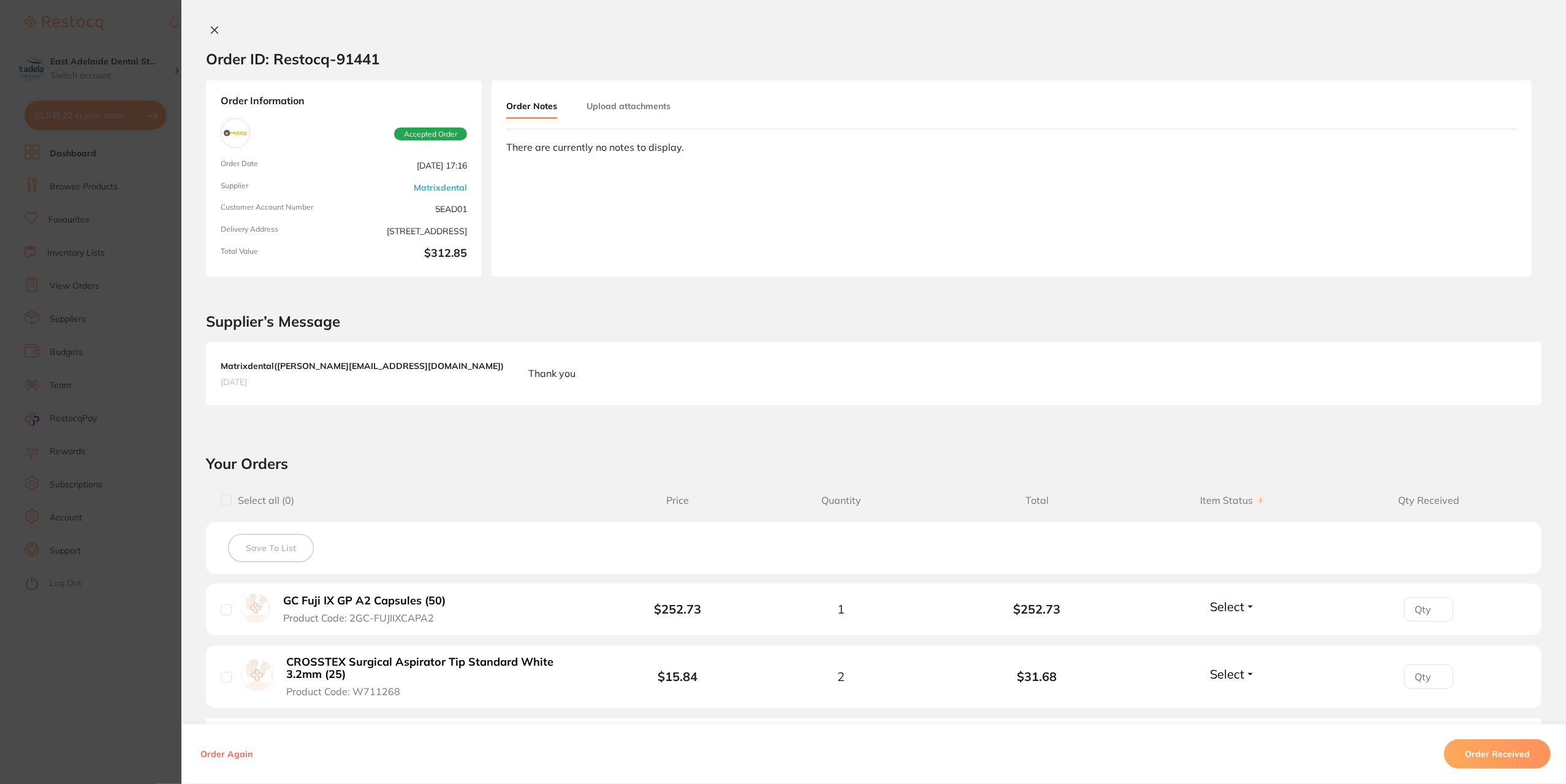
scroll to position [174, 0]
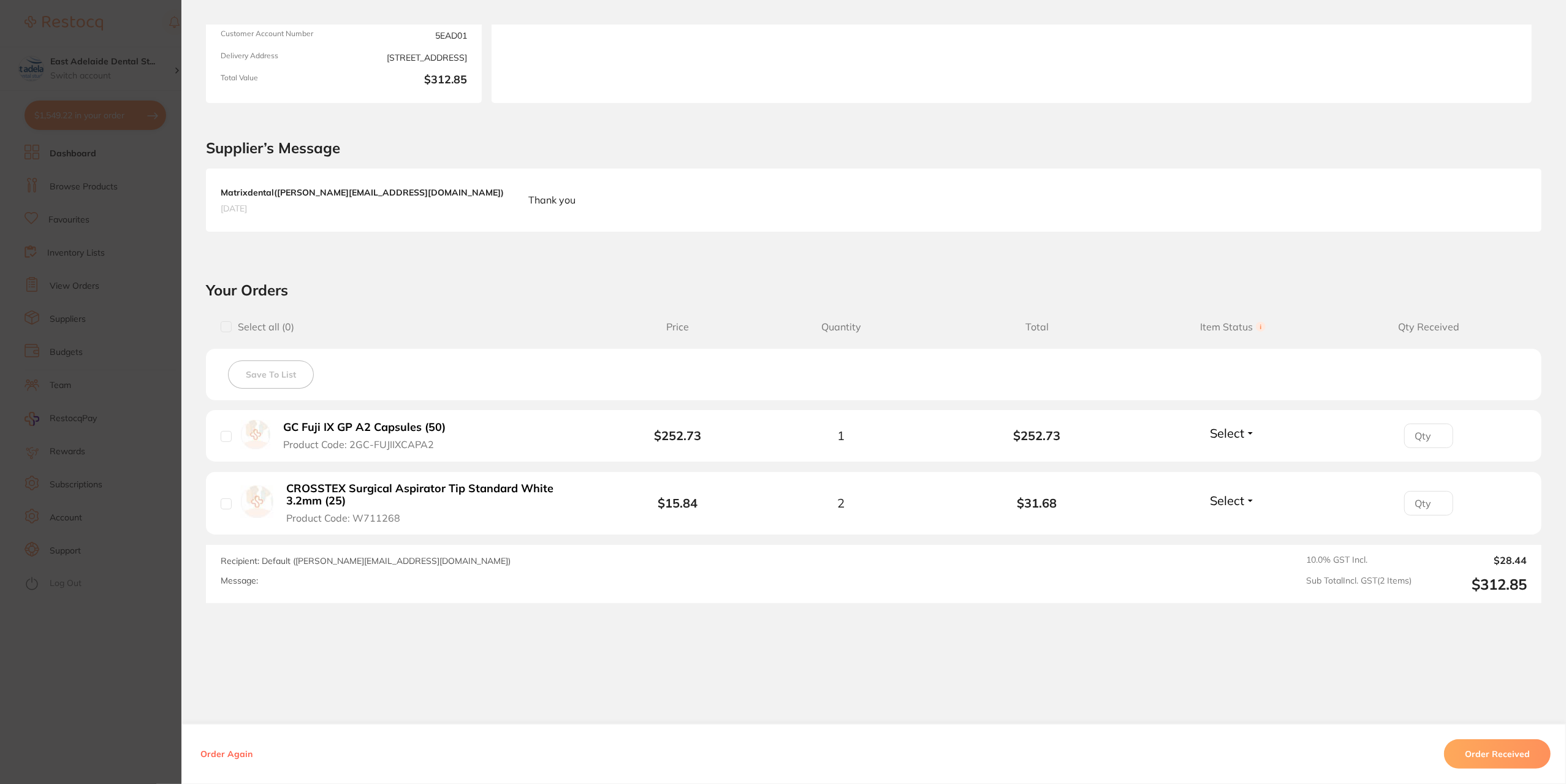
drag, startPoint x: 123, startPoint y: 745, endPoint x: 135, endPoint y: 745, distance: 12.0
click at [126, 745] on section "Order ID: Restocq- 91441 Order Information Accepted Order Order Date [DATE] 17:…" at bounding box center [783, 392] width 1566 height 784
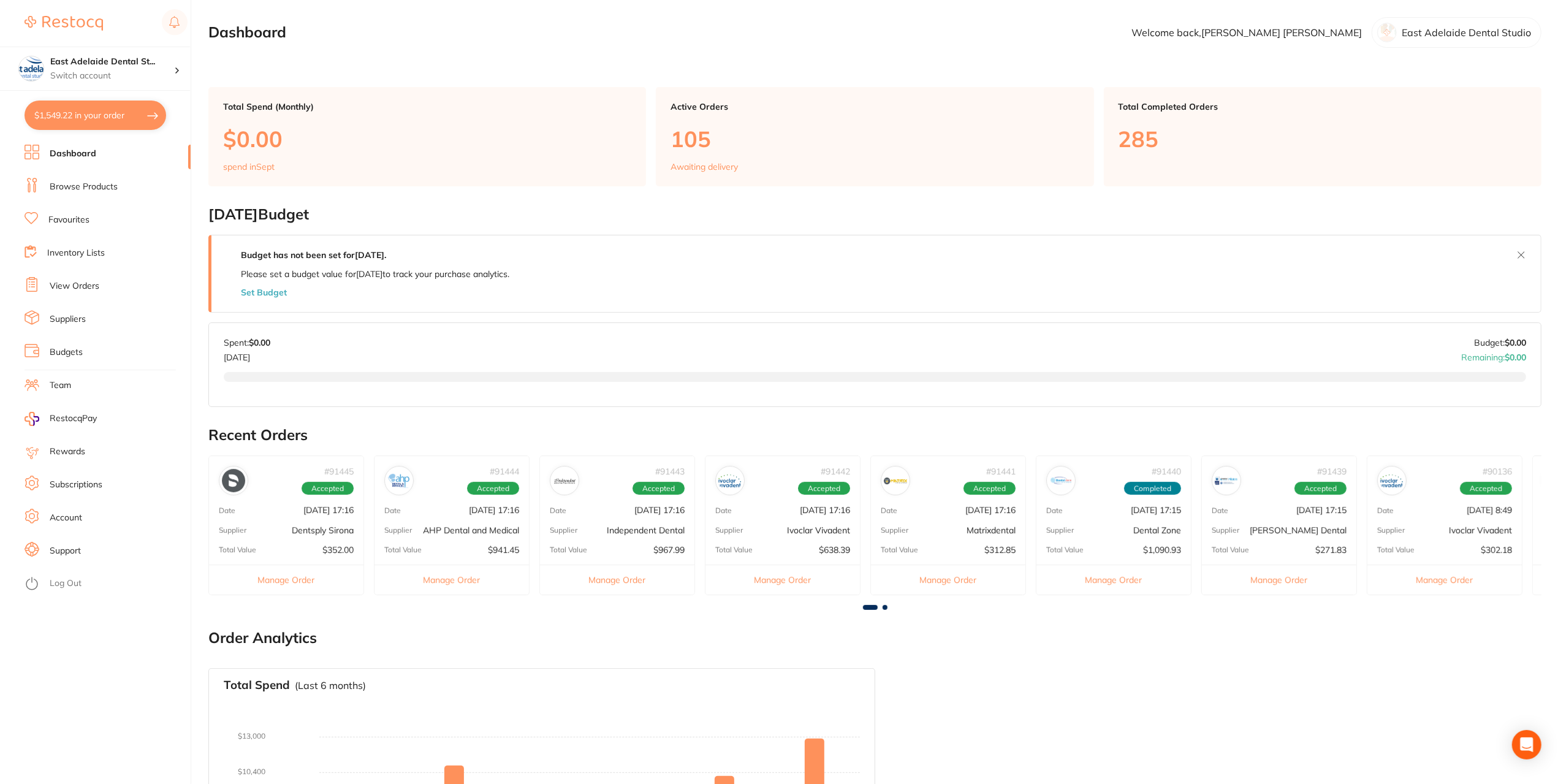
click at [800, 510] on p "[DATE] 17:16" at bounding box center [825, 510] width 50 height 10
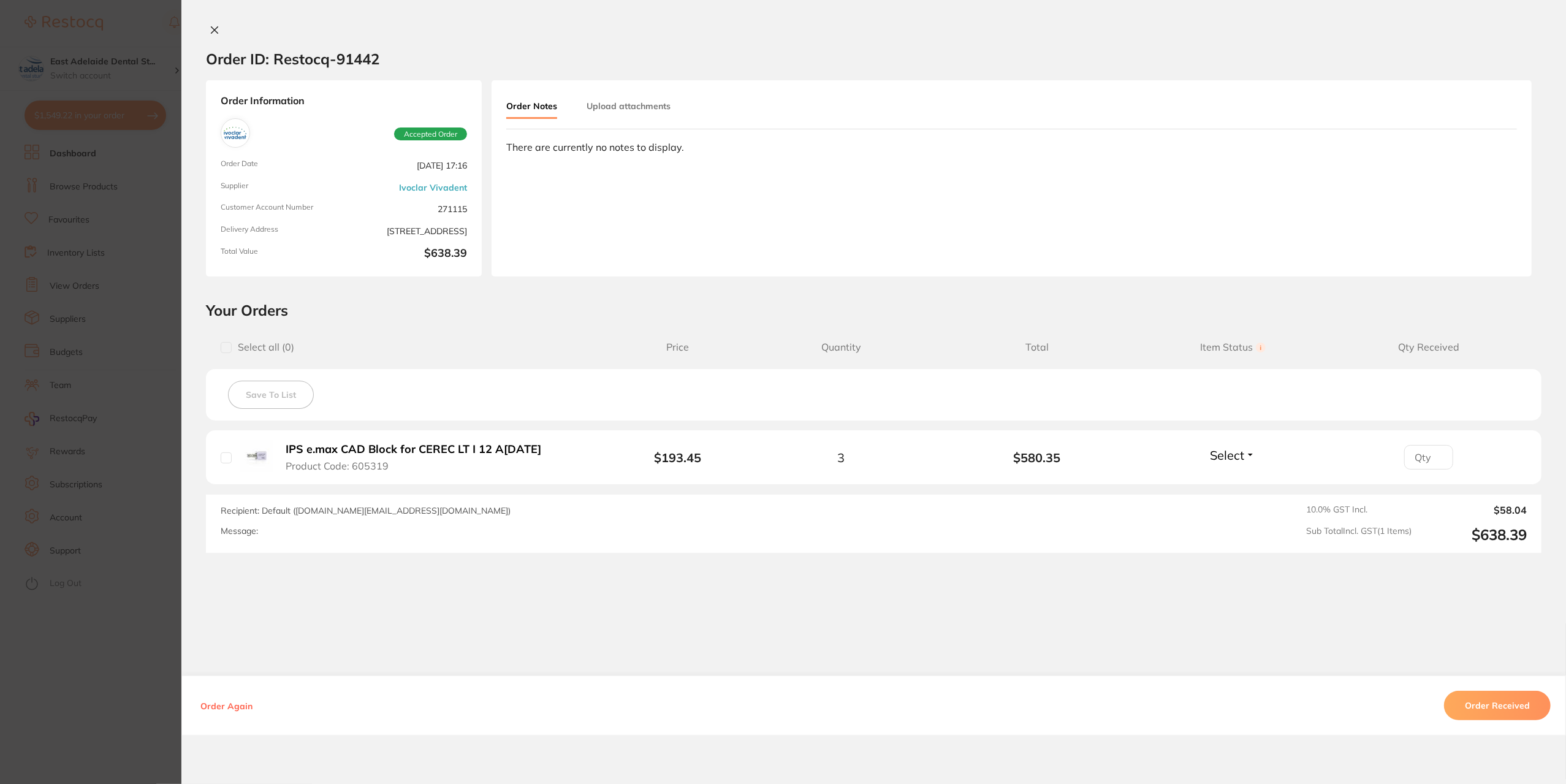
click at [104, 650] on section "Order ID: Restocq- 91442 Order Information Accepted Order Order Date [DATE] 17:…" at bounding box center [783, 392] width 1566 height 784
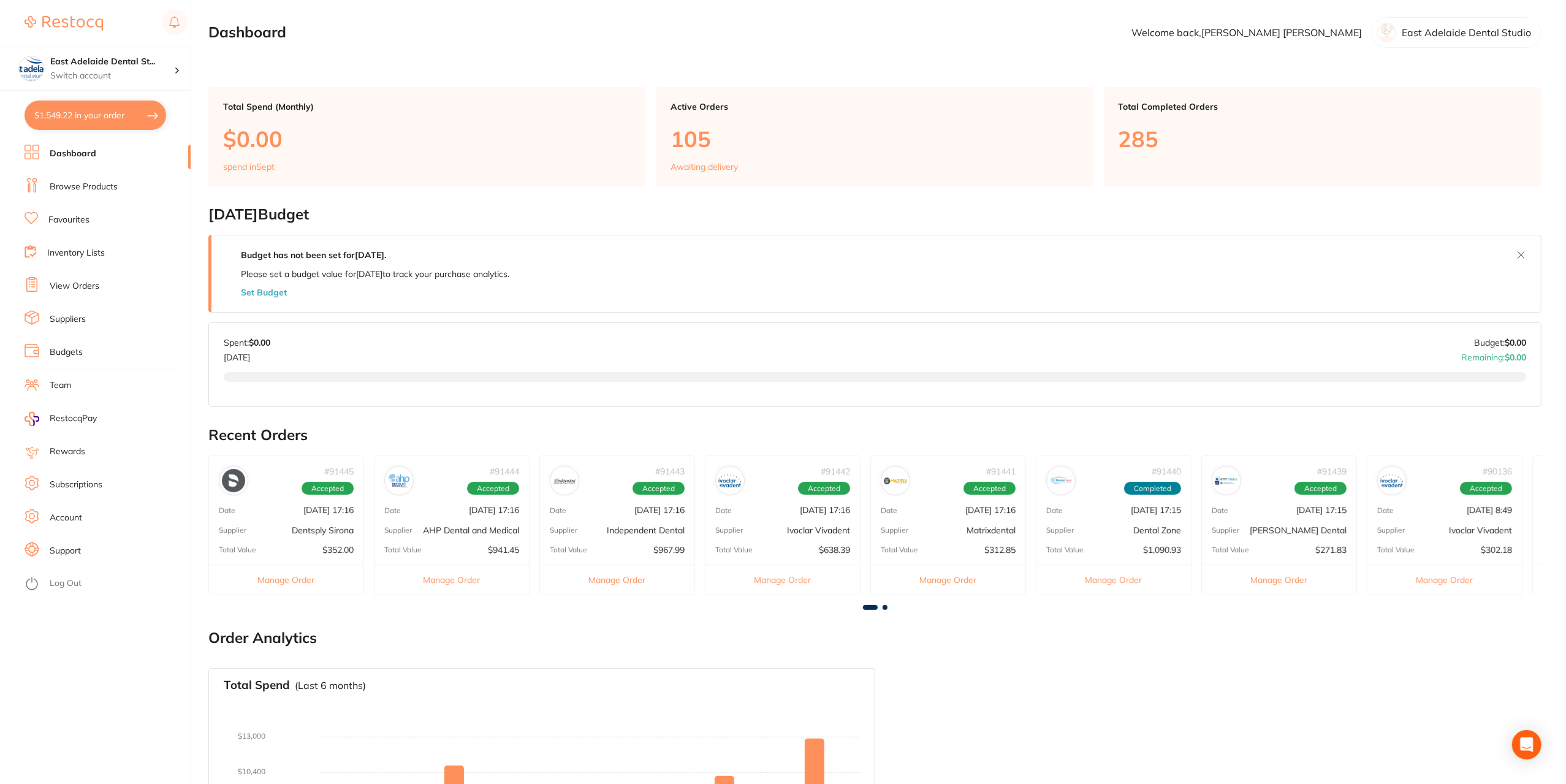
click at [1294, 545] on div "Total Value $271.83" at bounding box center [1279, 549] width 154 height 10
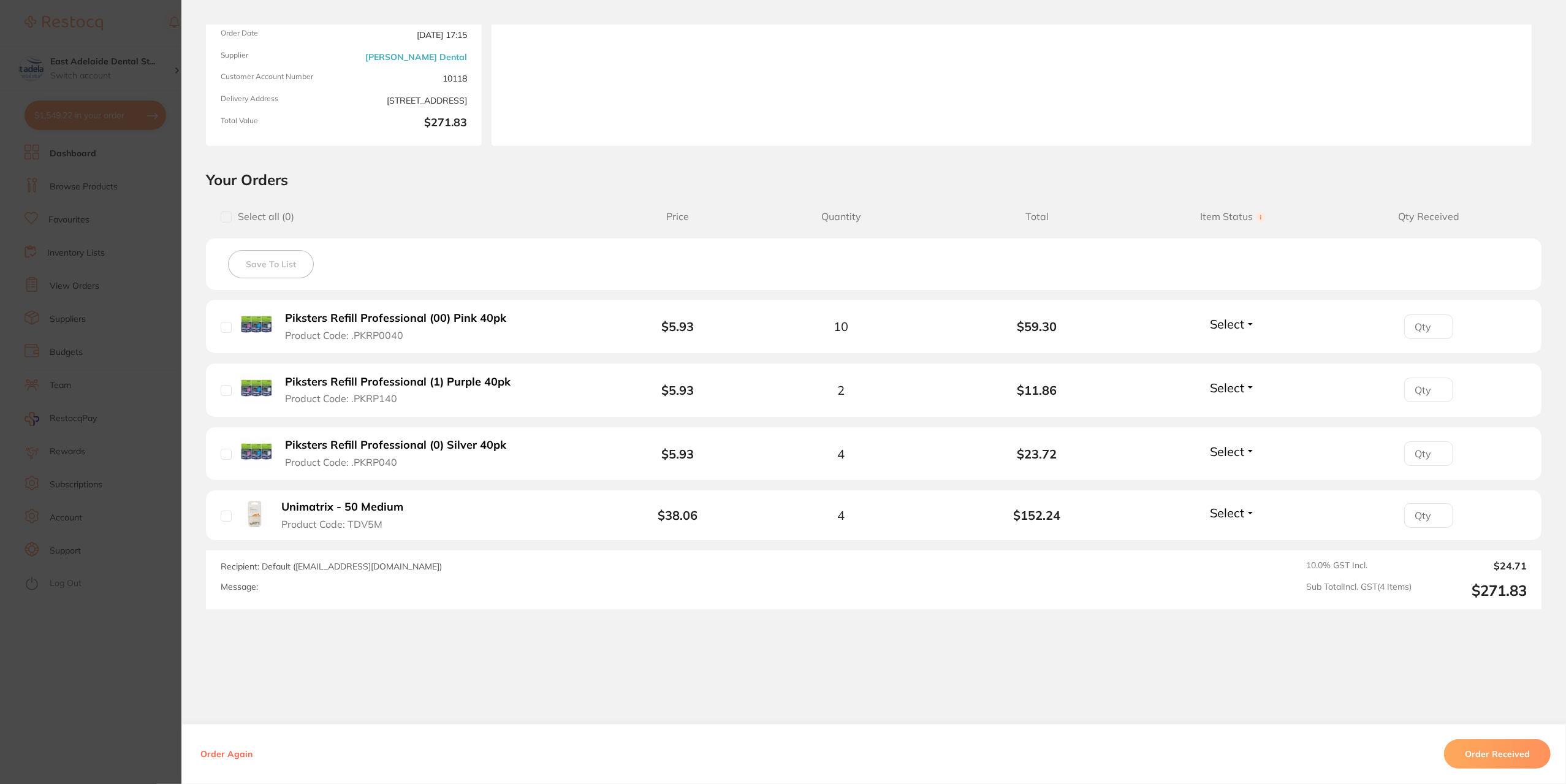
scroll to position [137, 0]
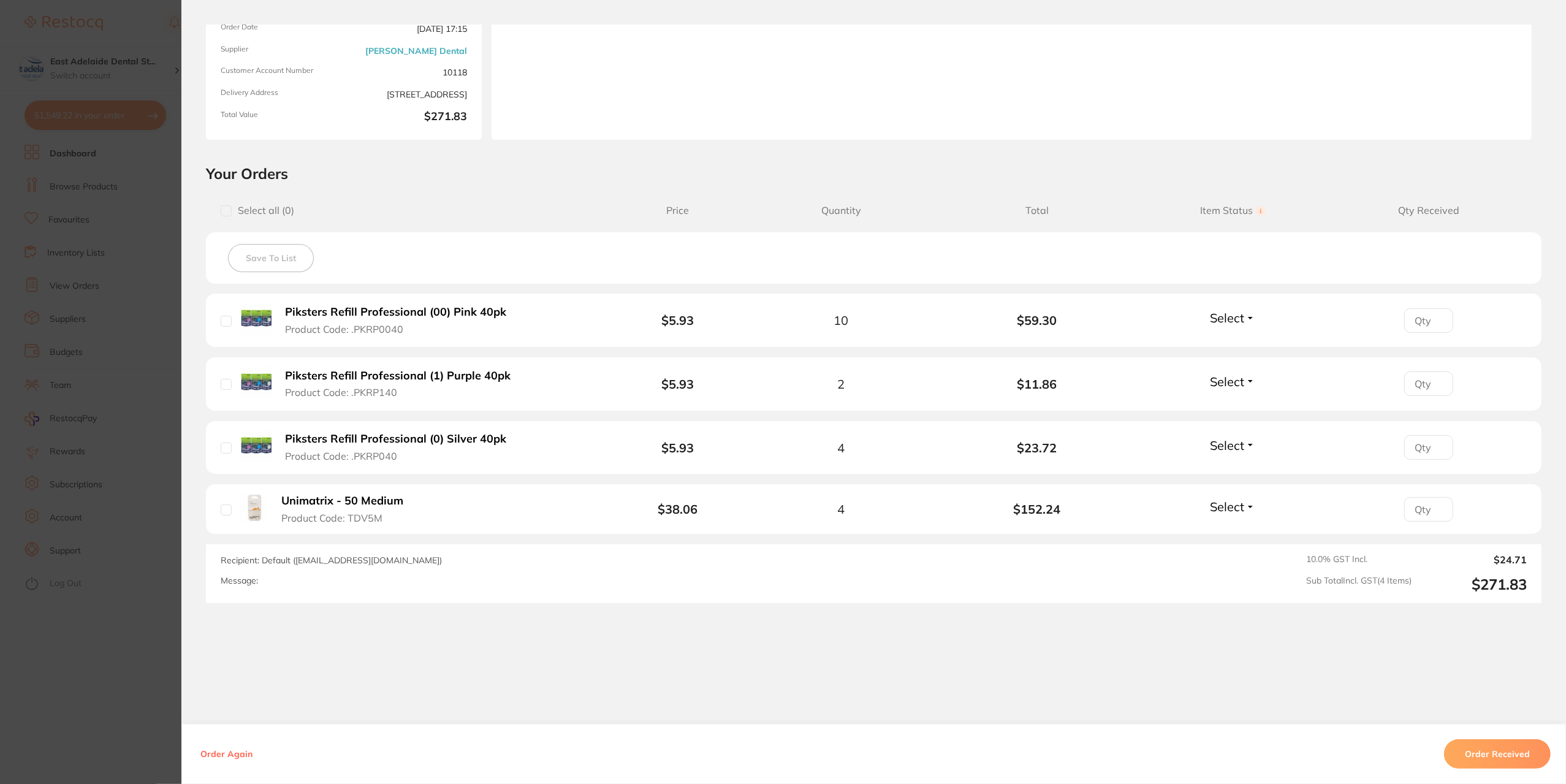
click at [125, 705] on section "Order ID: Restocq- 91439 Order Information Accepted Order Order Date [DATE] 17:…" at bounding box center [783, 392] width 1566 height 784
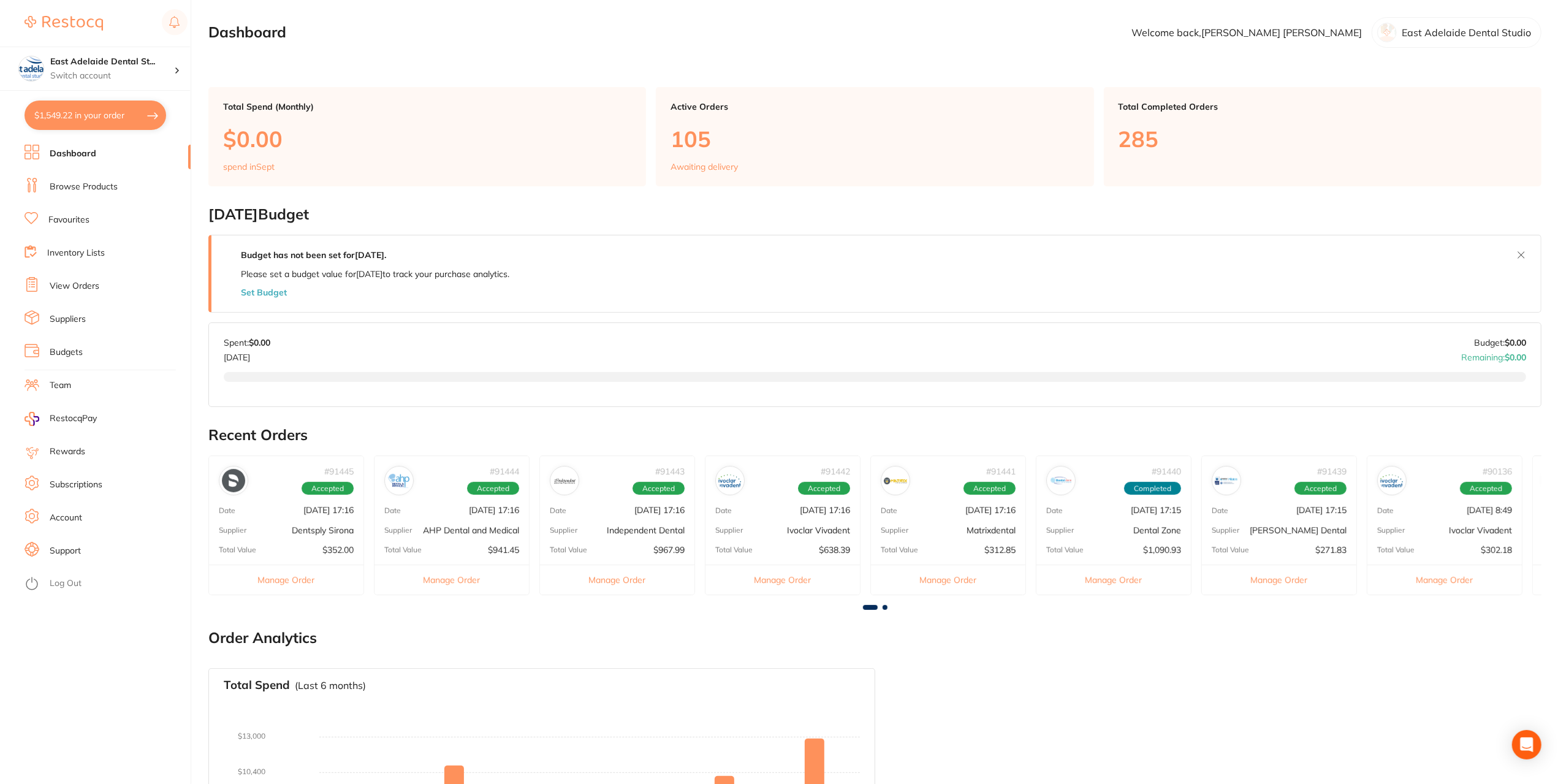
click at [78, 193] on li "Browse Products" at bounding box center [107, 187] width 166 height 18
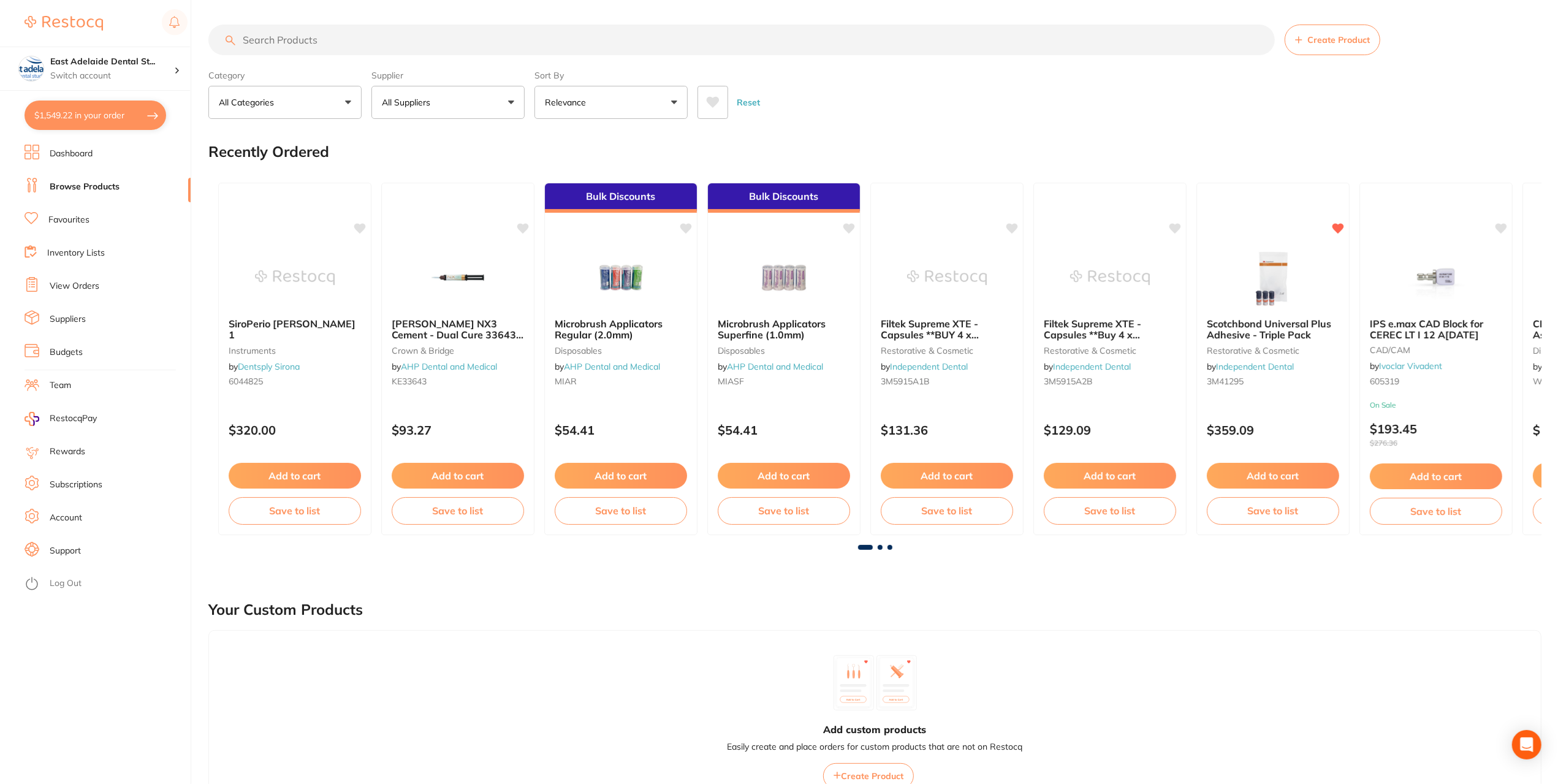
click at [311, 44] on input "search" at bounding box center [742, 39] width 1067 height 31
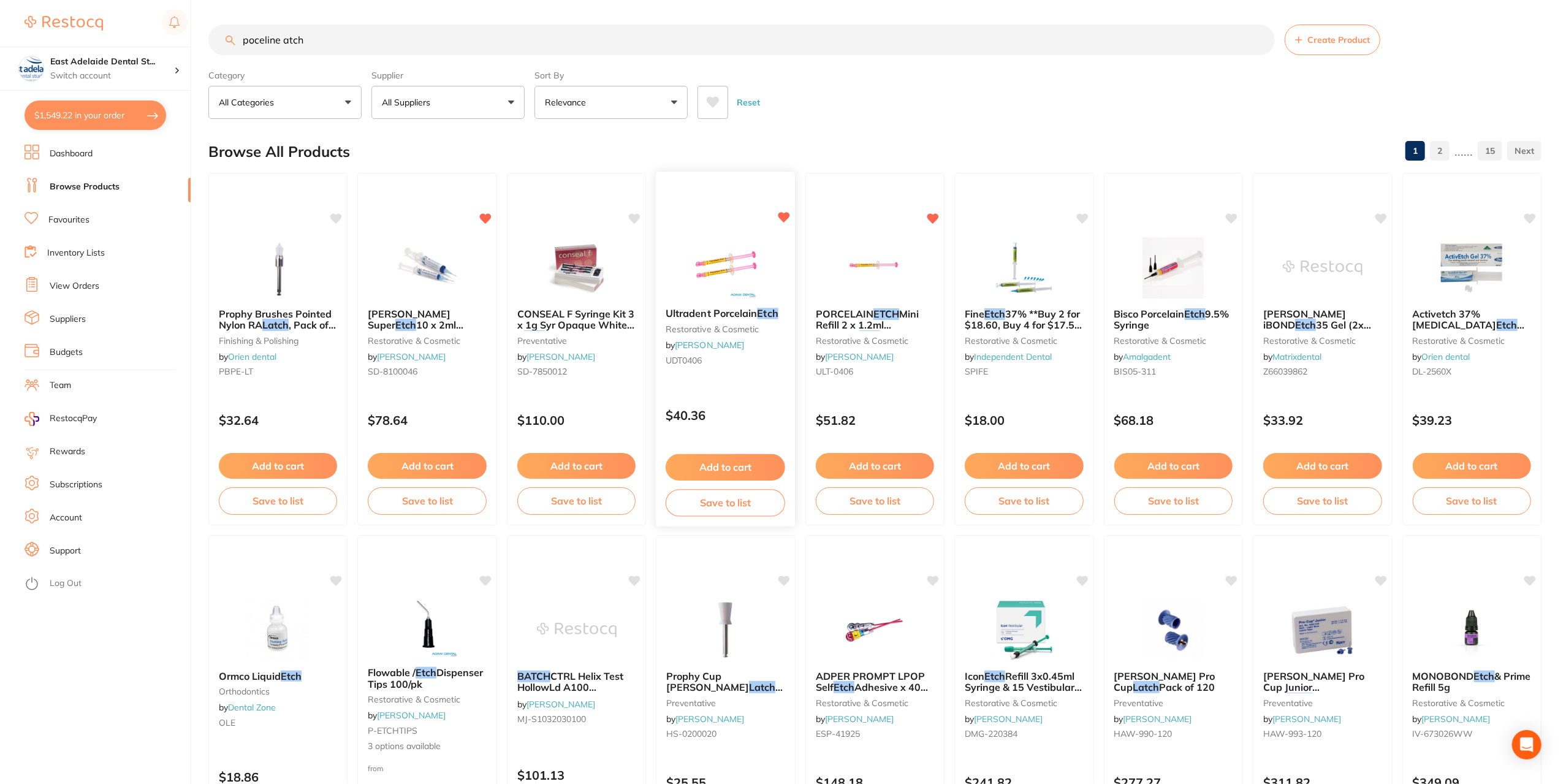
type input "poceline atch"
click at [754, 464] on button "Add to cart" at bounding box center [725, 465] width 118 height 25
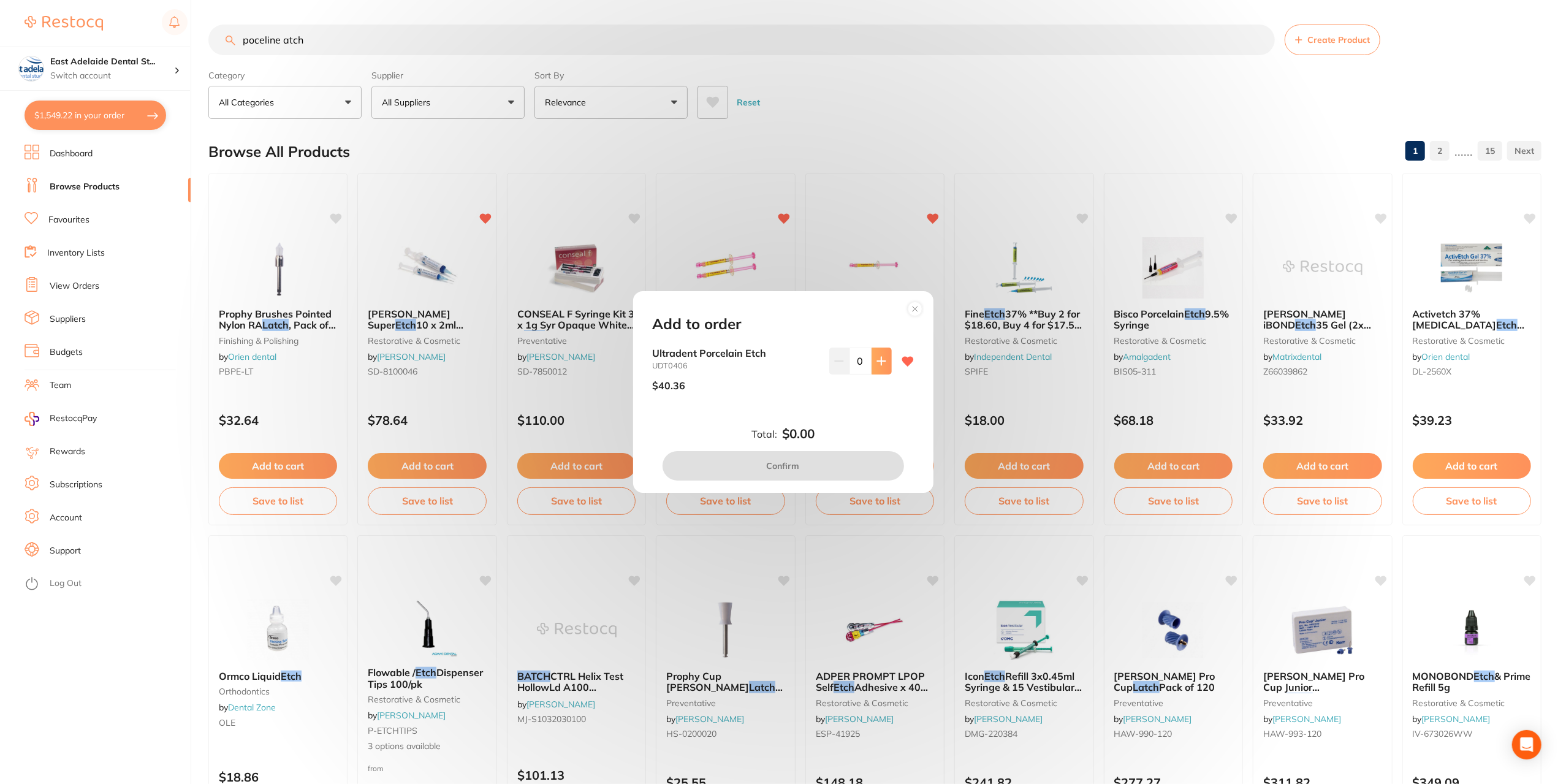
click at [876, 362] on icon at bounding box center [881, 360] width 10 height 10
drag, startPoint x: 874, startPoint y: 362, endPoint x: 851, endPoint y: 406, distance: 49.6
click at [851, 406] on div "Ultradent Porcelain Etch UDT0406 $40.36 1" at bounding box center [783, 383] width 290 height 73
click at [880, 367] on button at bounding box center [881, 360] width 20 height 27
type input "2"
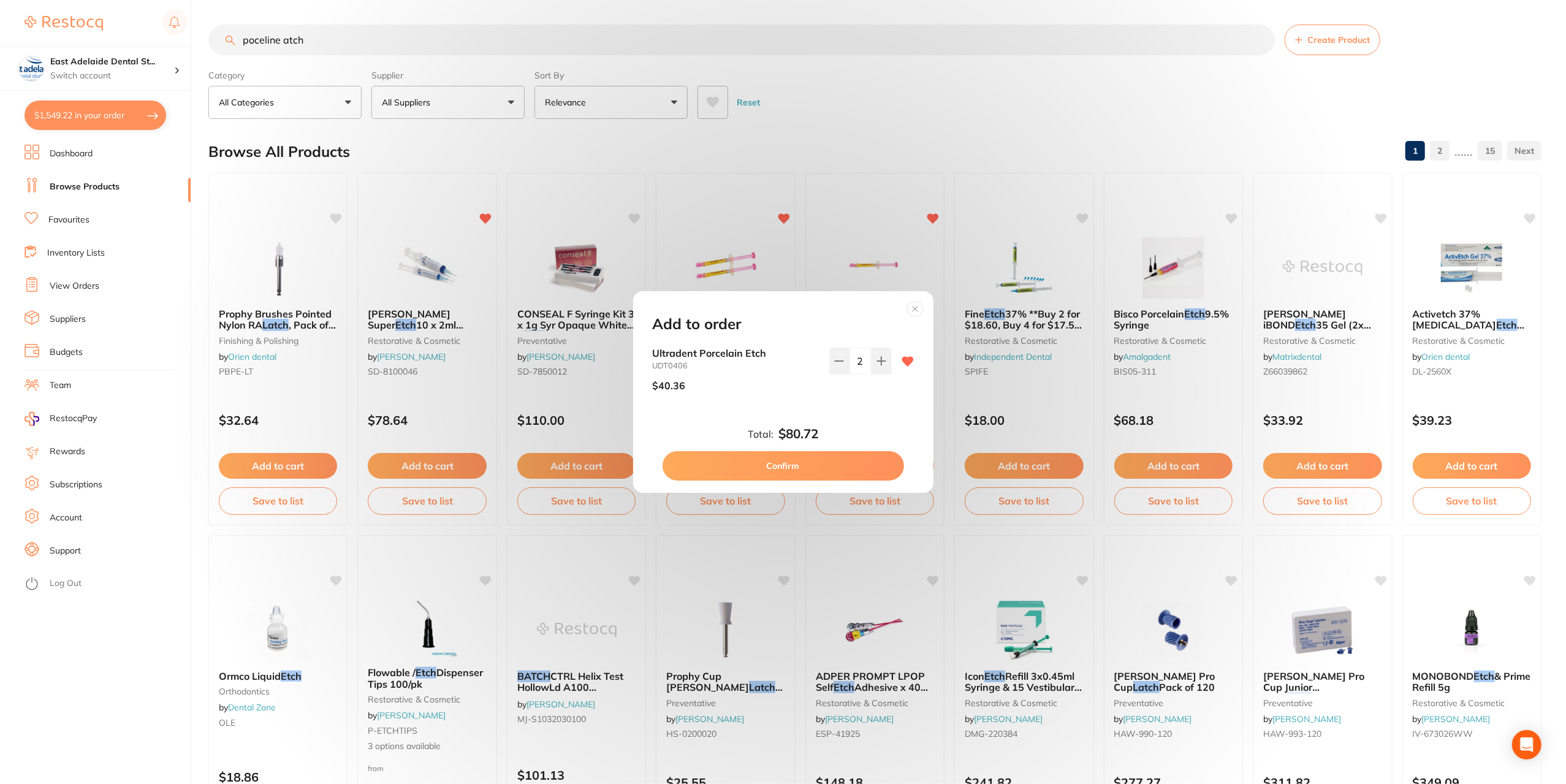
click at [814, 462] on button "Confirm" at bounding box center [783, 466] width 241 height 30
checkbox input "false"
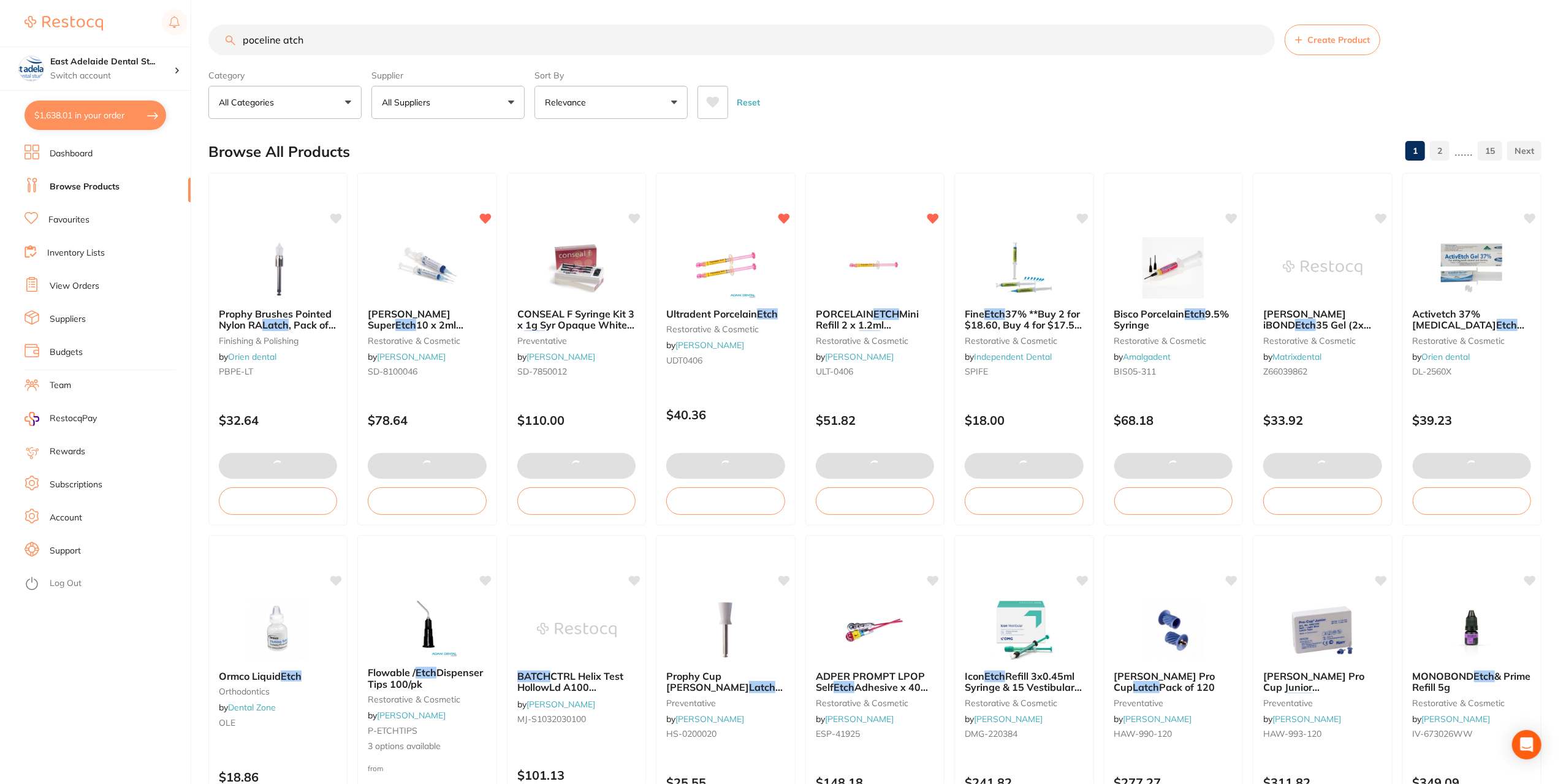
scroll to position [1407, 0]
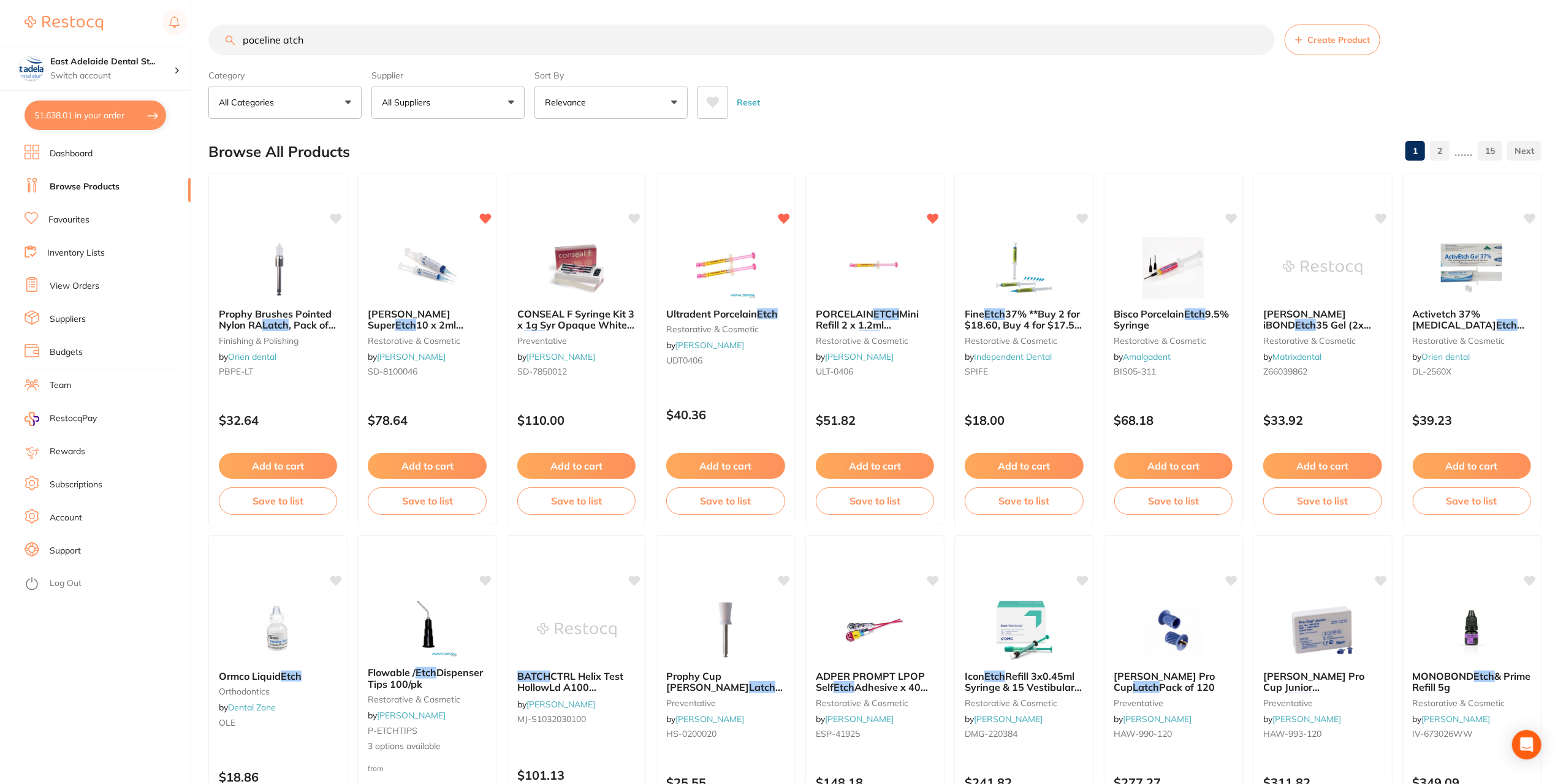
click at [83, 161] on li "Dashboard" at bounding box center [107, 153] width 166 height 18
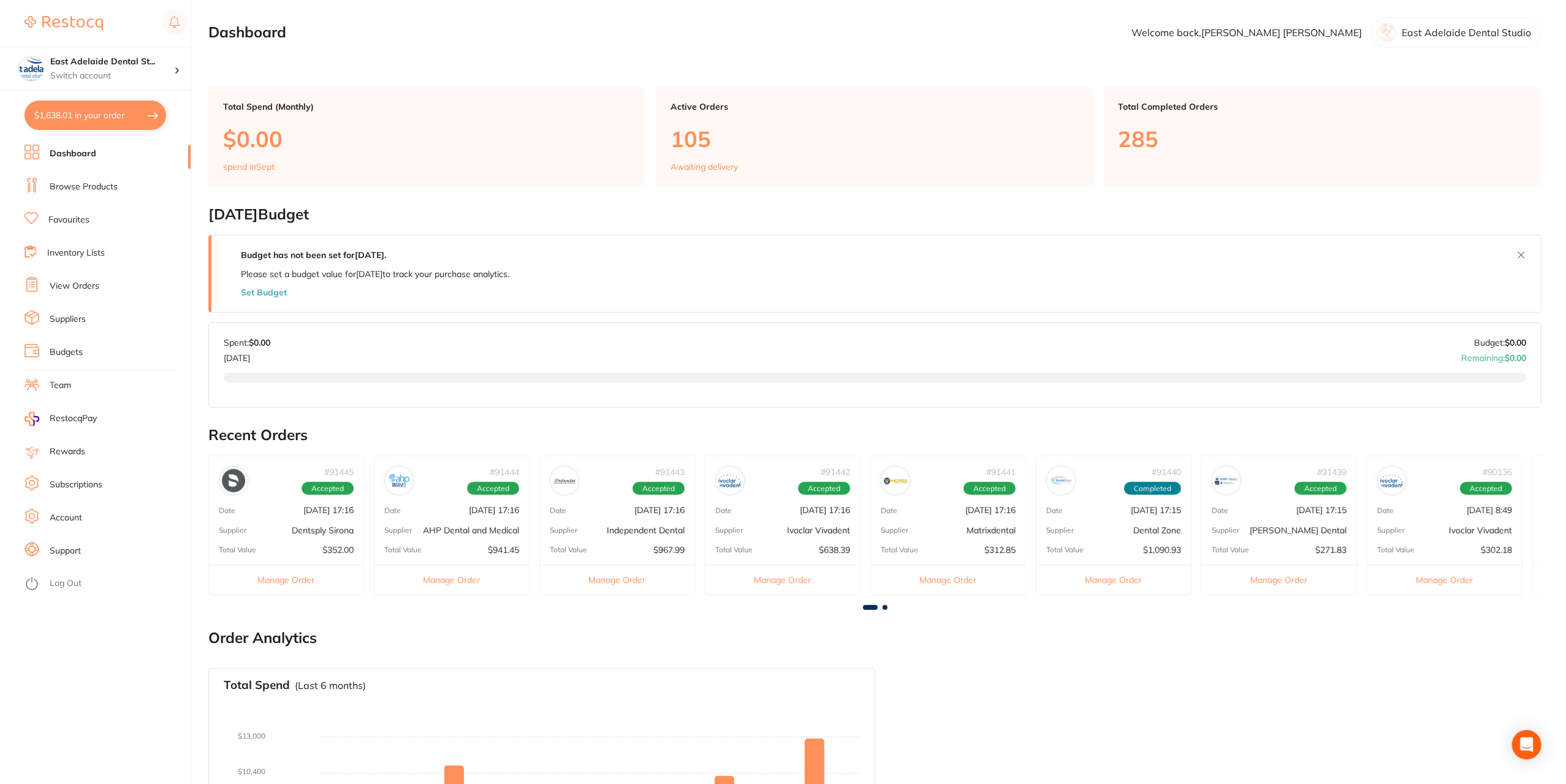
click at [881, 608] on div at bounding box center [875, 608] width 1333 height 5
click at [886, 607] on span at bounding box center [885, 608] width 5 height 5
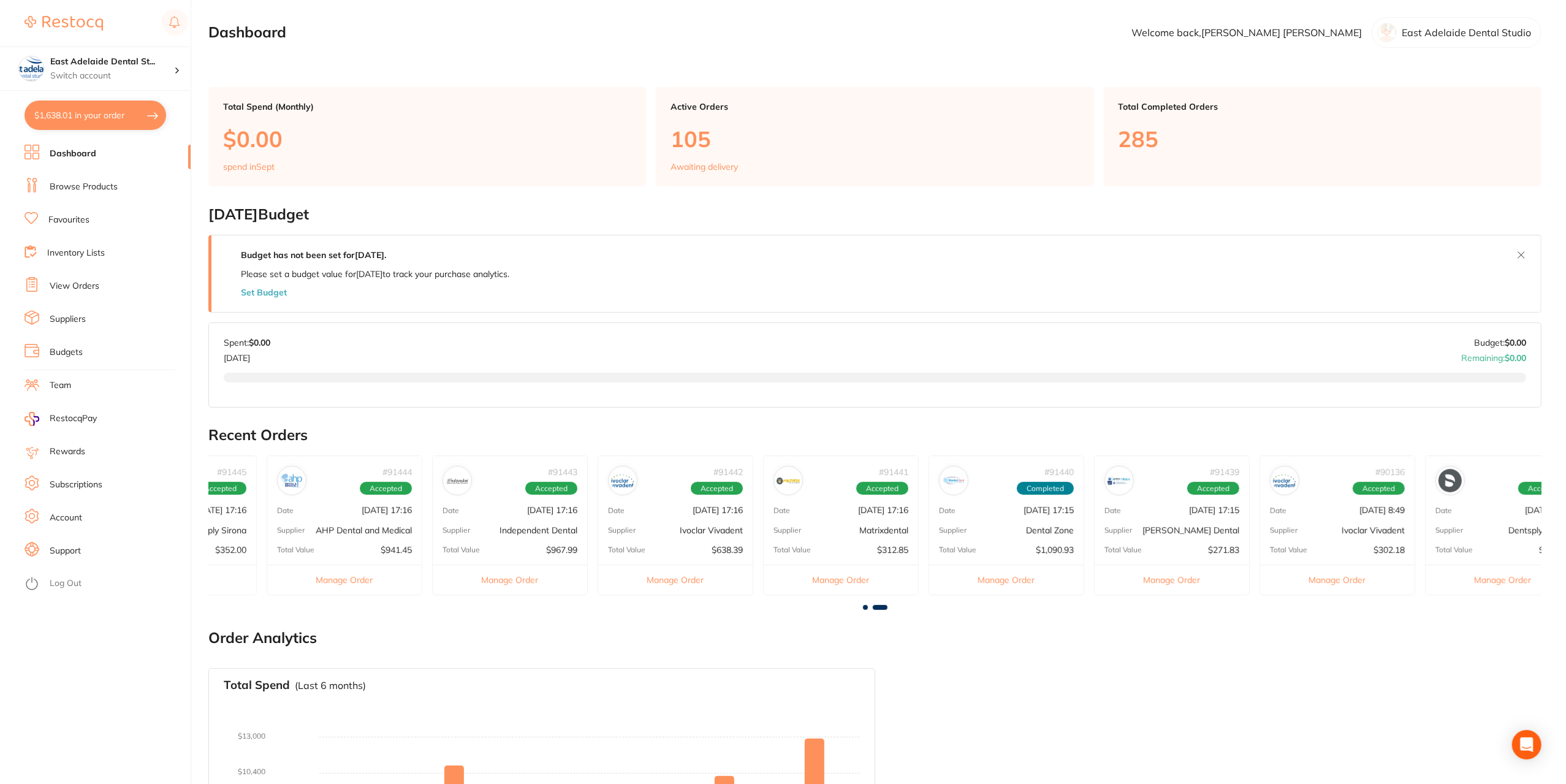
scroll to position [0, 311]
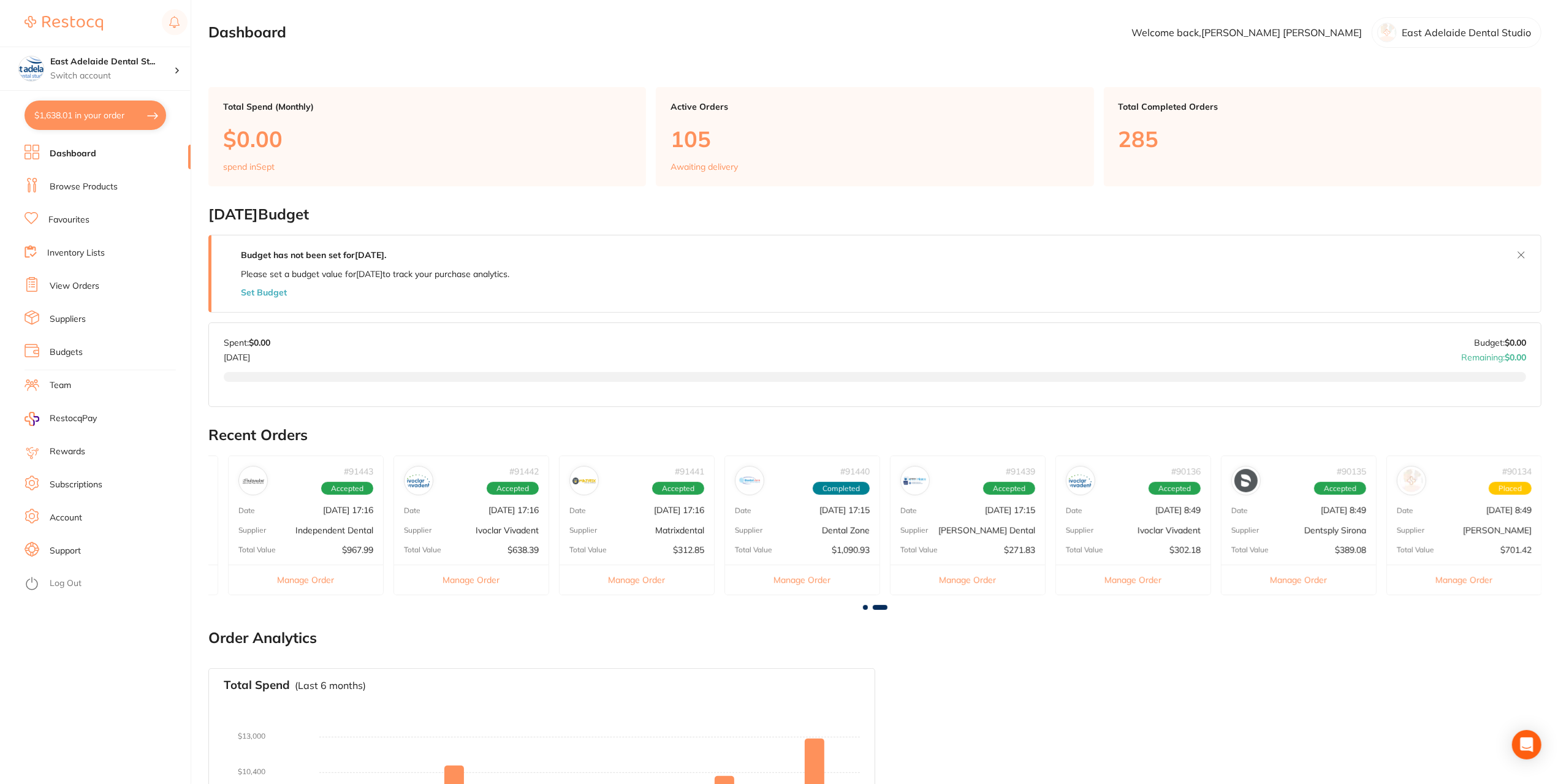
drag, startPoint x: 84, startPoint y: 176, endPoint x: 75, endPoint y: 182, distance: 10.8
click at [75, 182] on link "Browse Products" at bounding box center [84, 187] width 68 height 12
